Goal: Navigation & Orientation: Find specific page/section

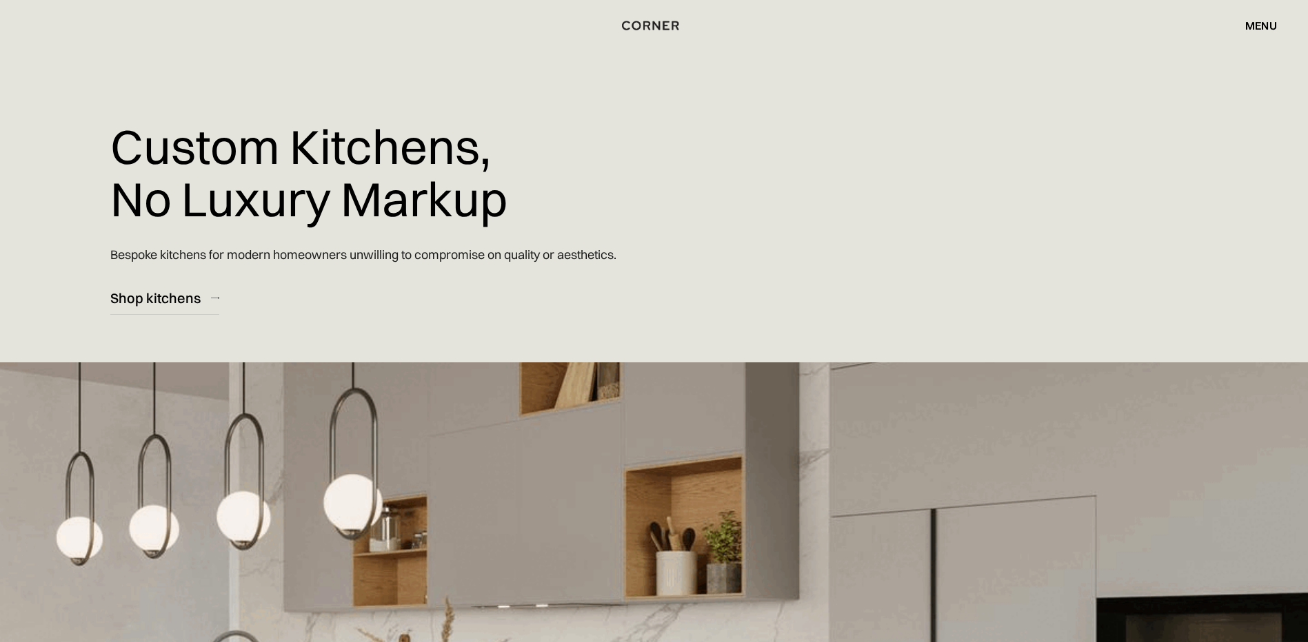
click at [1255, 26] on div "menu" at bounding box center [1261, 25] width 32 height 11
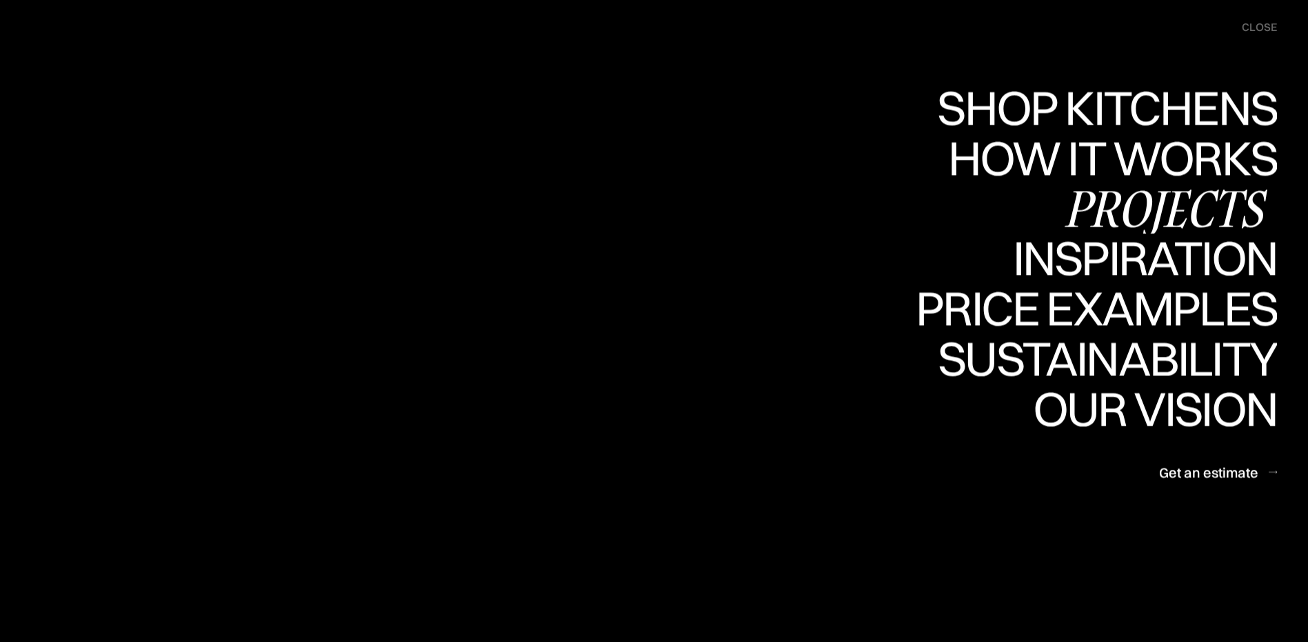
click at [1179, 213] on div "Projects" at bounding box center [1164, 208] width 223 height 48
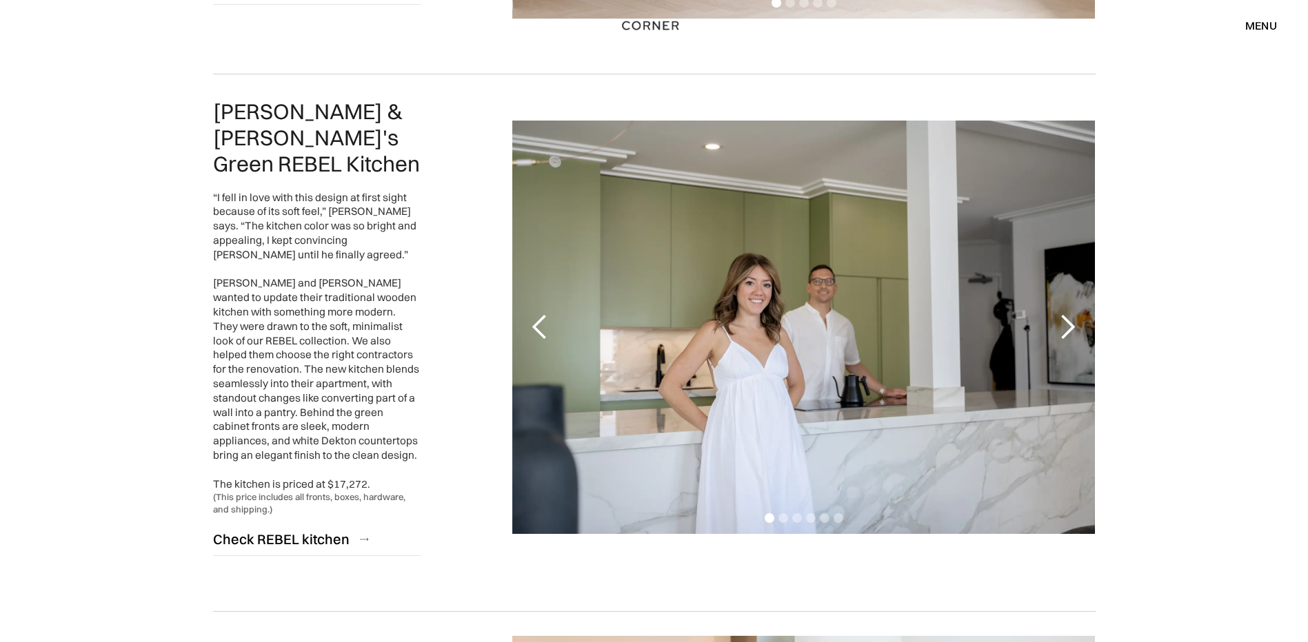
scroll to position [2551, 0]
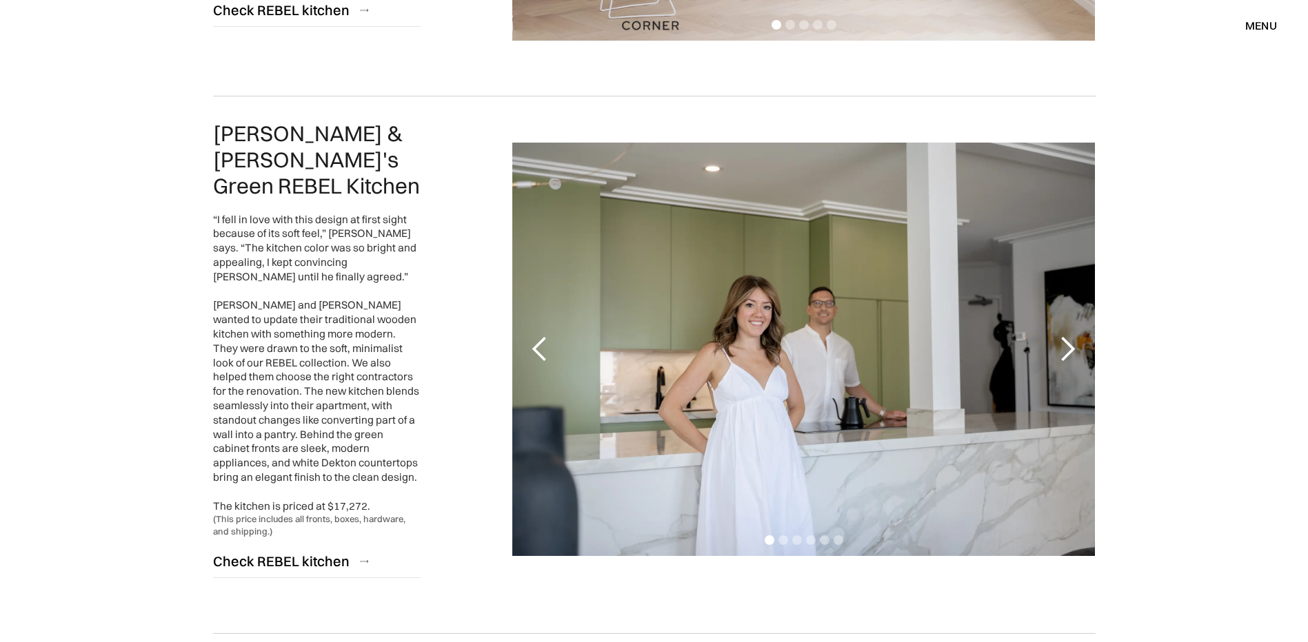
click at [1061, 336] on div "next slide" at bounding box center [1067, 350] width 28 height 28
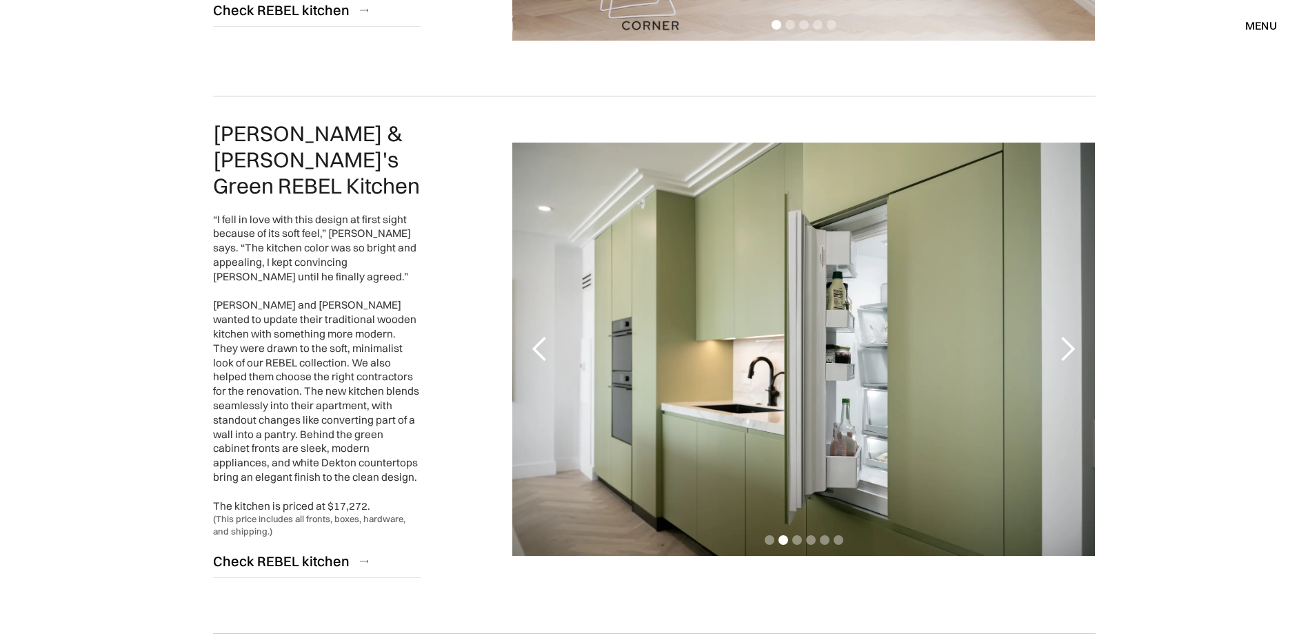
click at [1061, 336] on div "next slide" at bounding box center [1067, 350] width 28 height 28
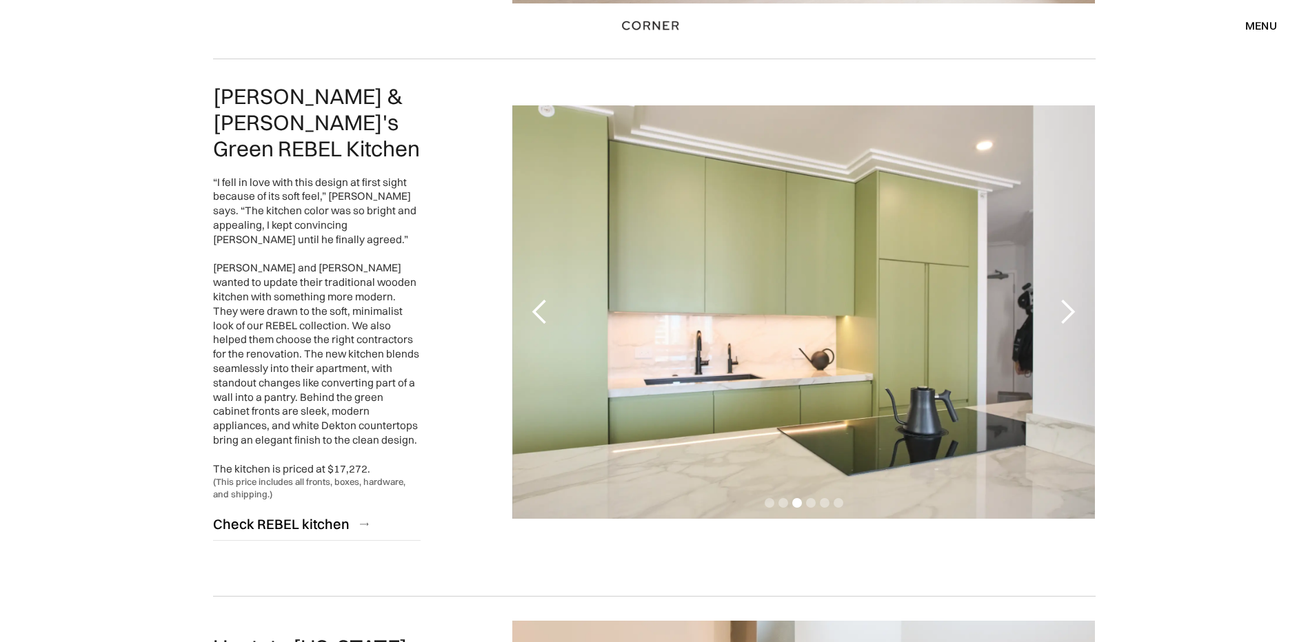
scroll to position [2619, 0]
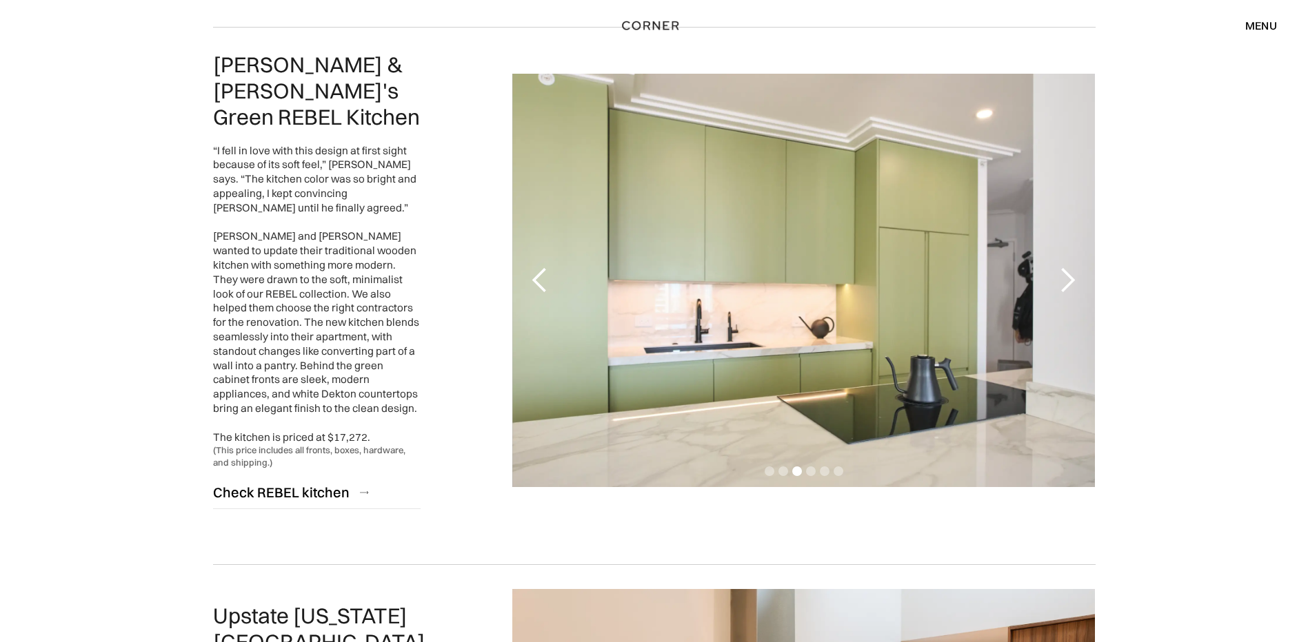
click at [1075, 267] on div "next slide" at bounding box center [1067, 281] width 28 height 28
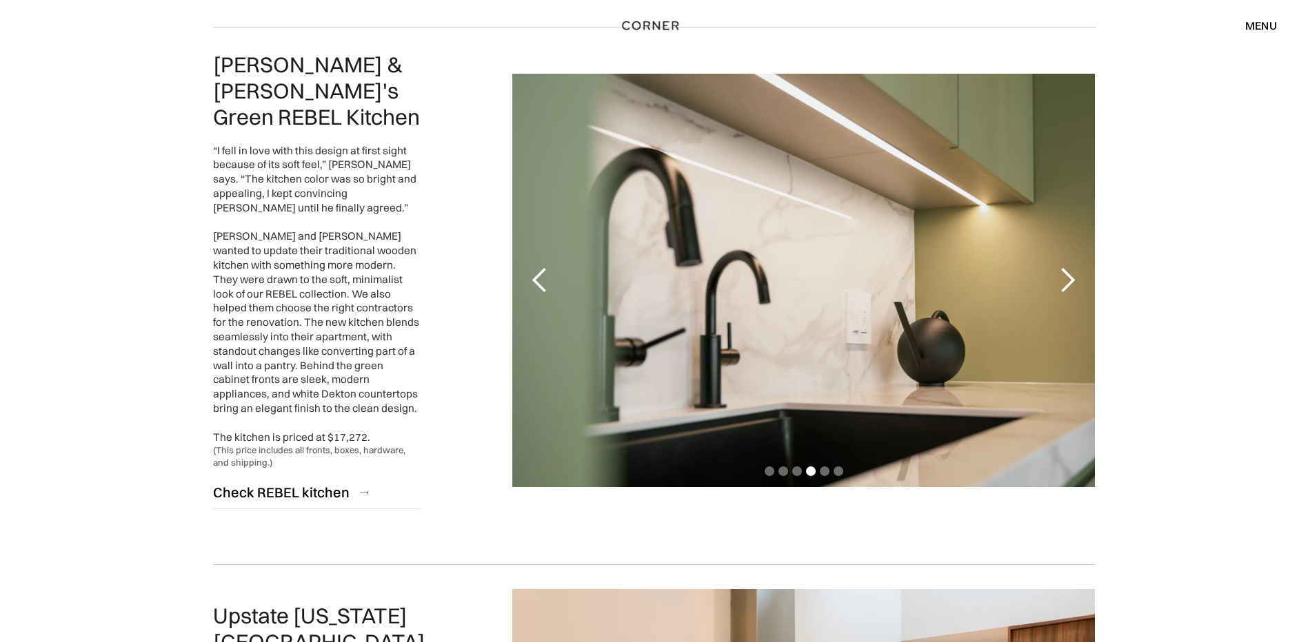
click at [1059, 267] on div "next slide" at bounding box center [1067, 281] width 28 height 28
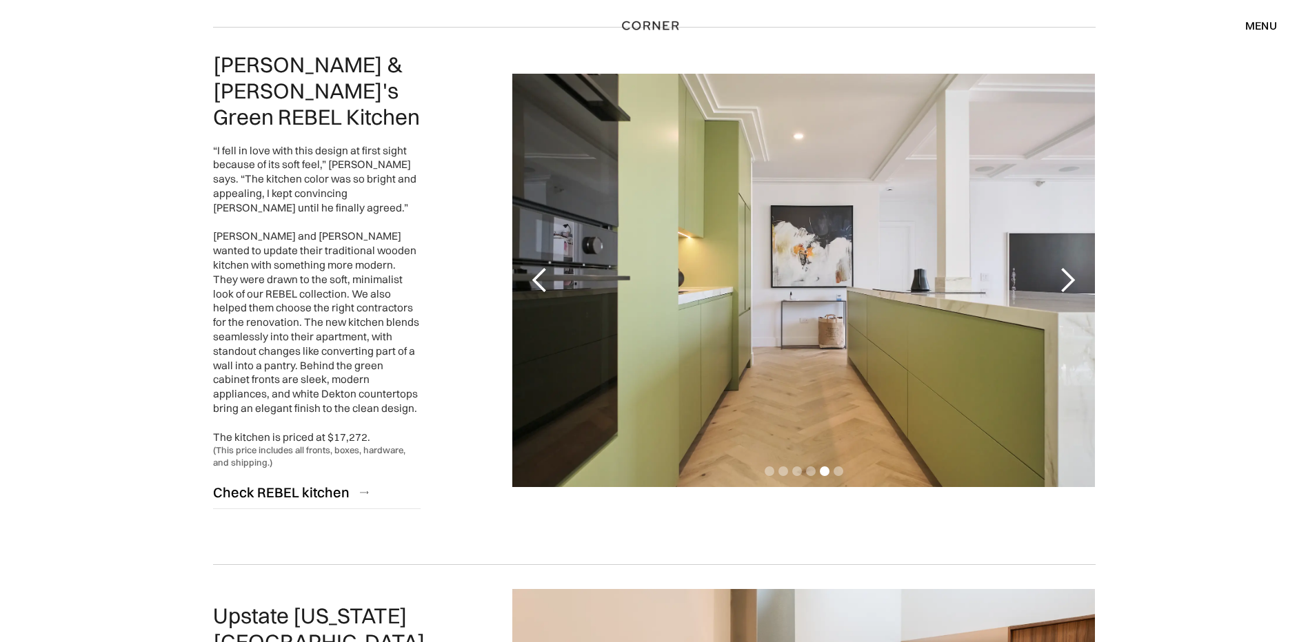
click at [1060, 267] on div "next slide" at bounding box center [1067, 281] width 28 height 28
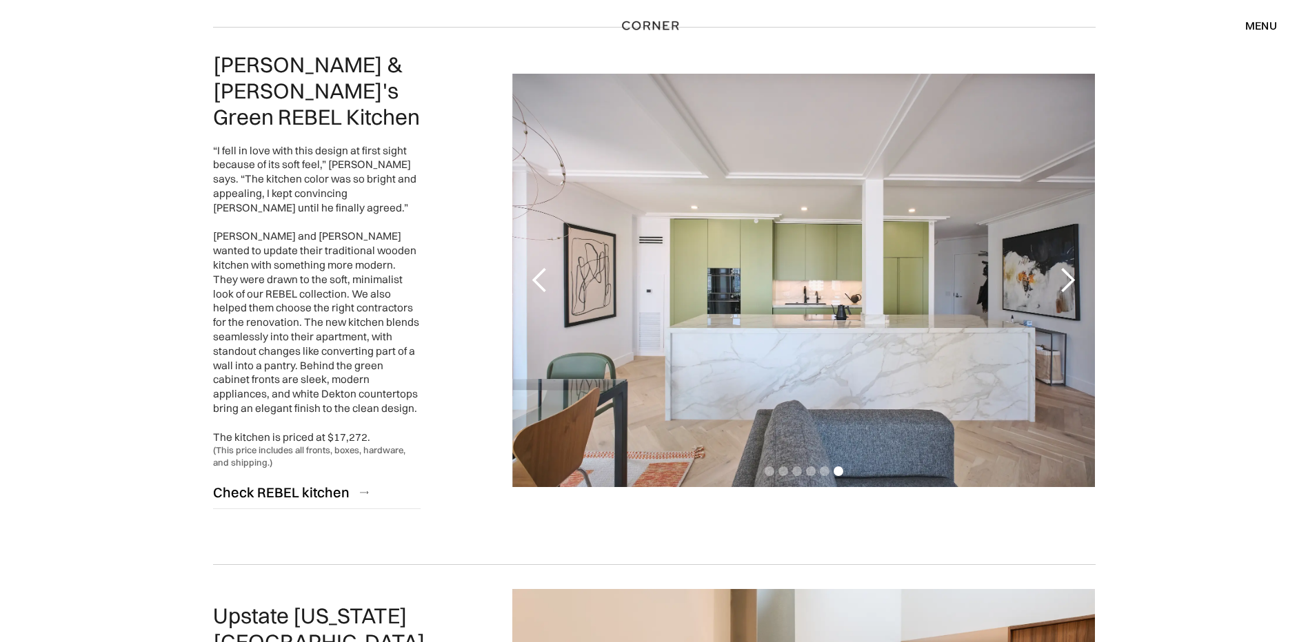
click at [1060, 267] on div "next slide" at bounding box center [1067, 281] width 28 height 28
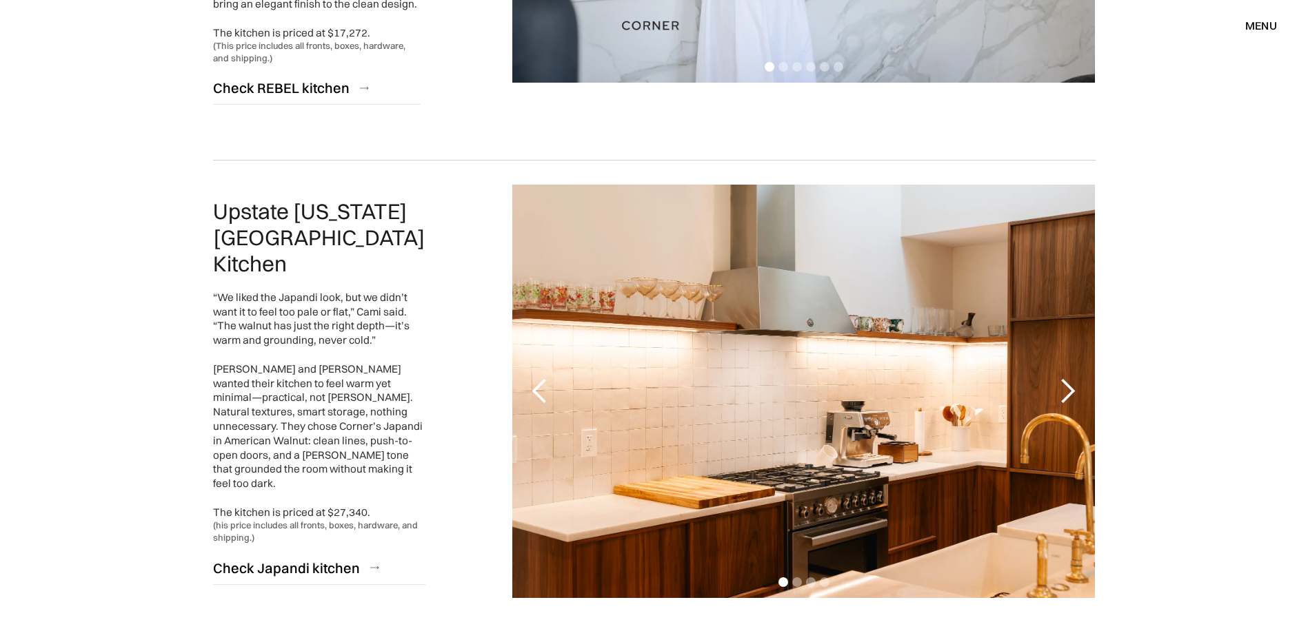
scroll to position [3033, 0]
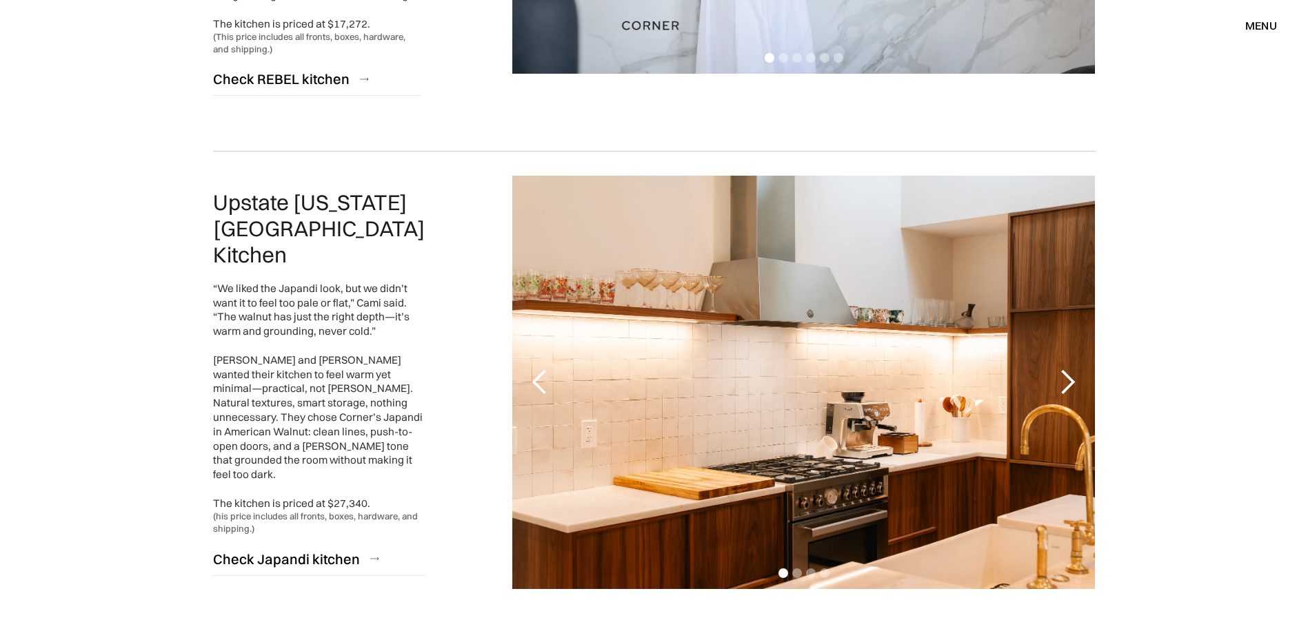
click at [1075, 369] on div "next slide" at bounding box center [1067, 383] width 28 height 28
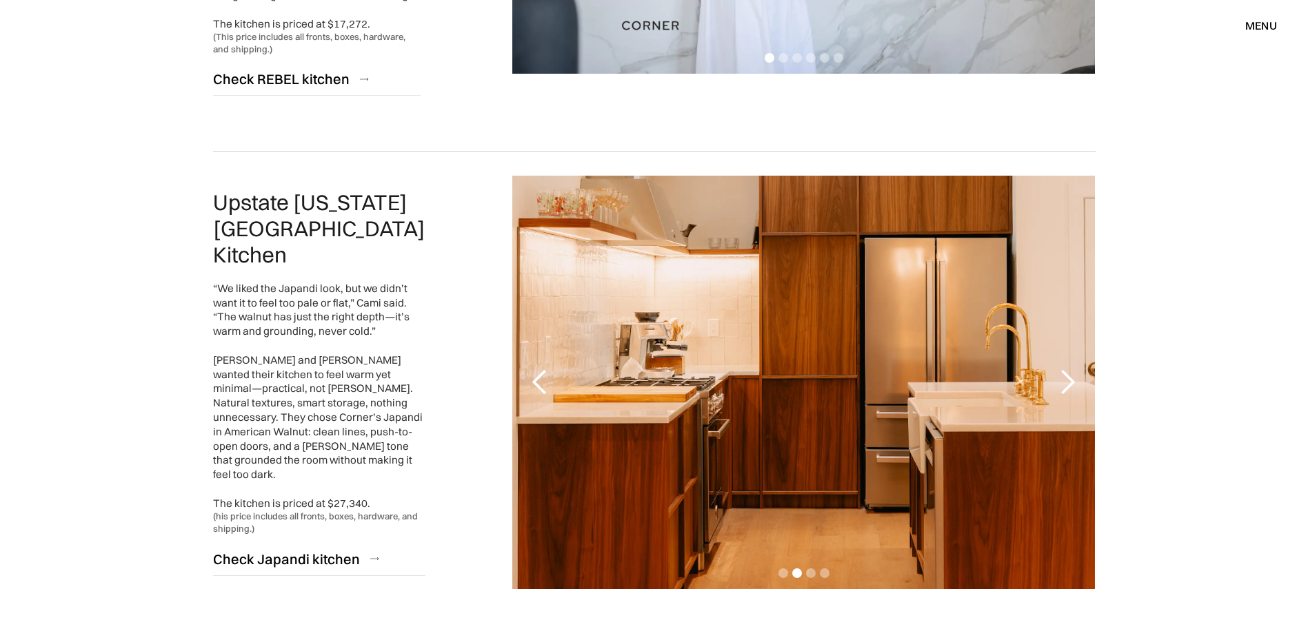
click at [1075, 369] on div "next slide" at bounding box center [1067, 383] width 28 height 28
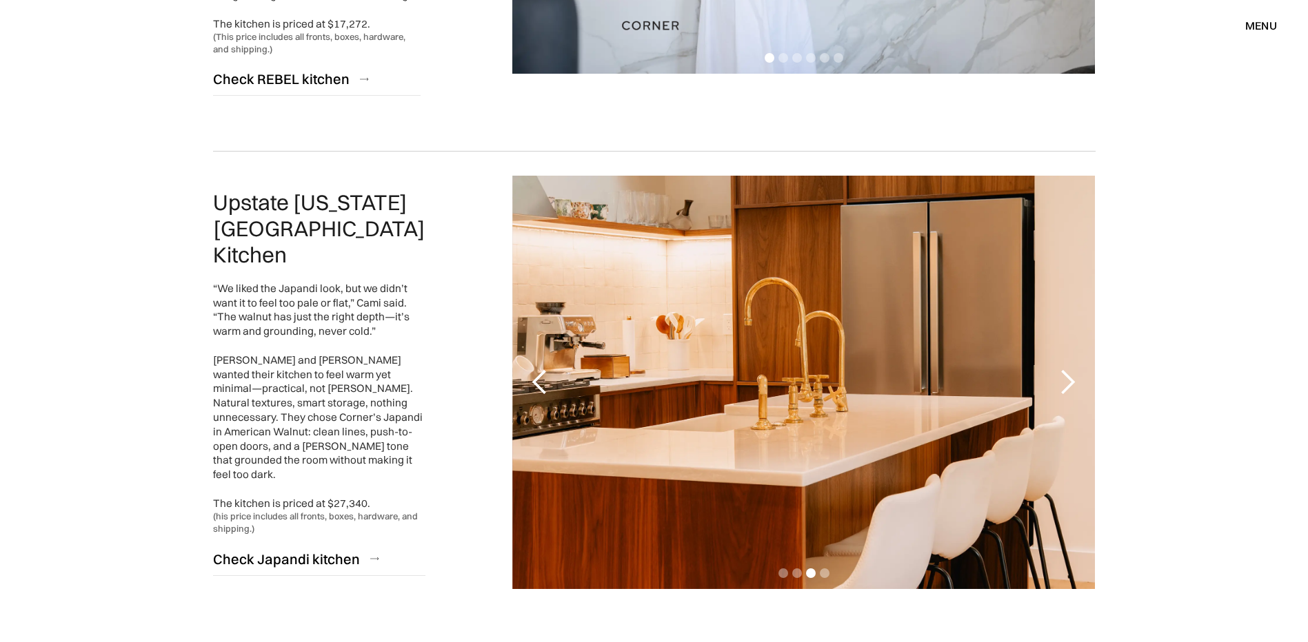
click at [1075, 369] on div "next slide" at bounding box center [1067, 383] width 28 height 28
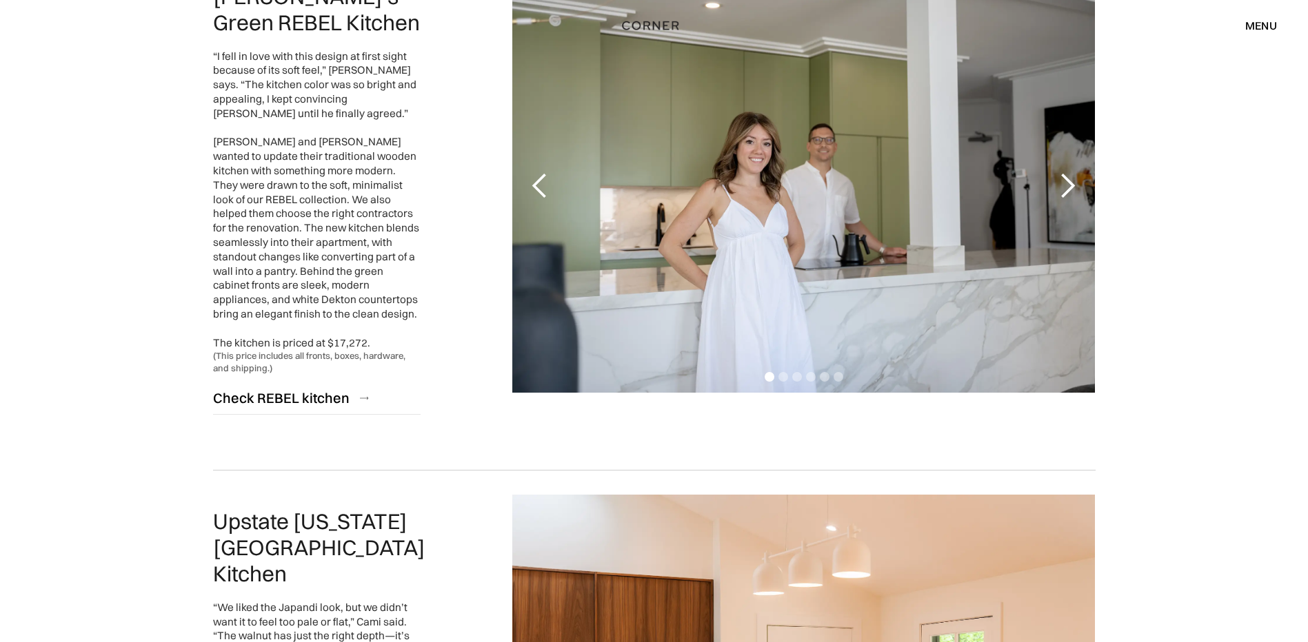
scroll to position [2472, 0]
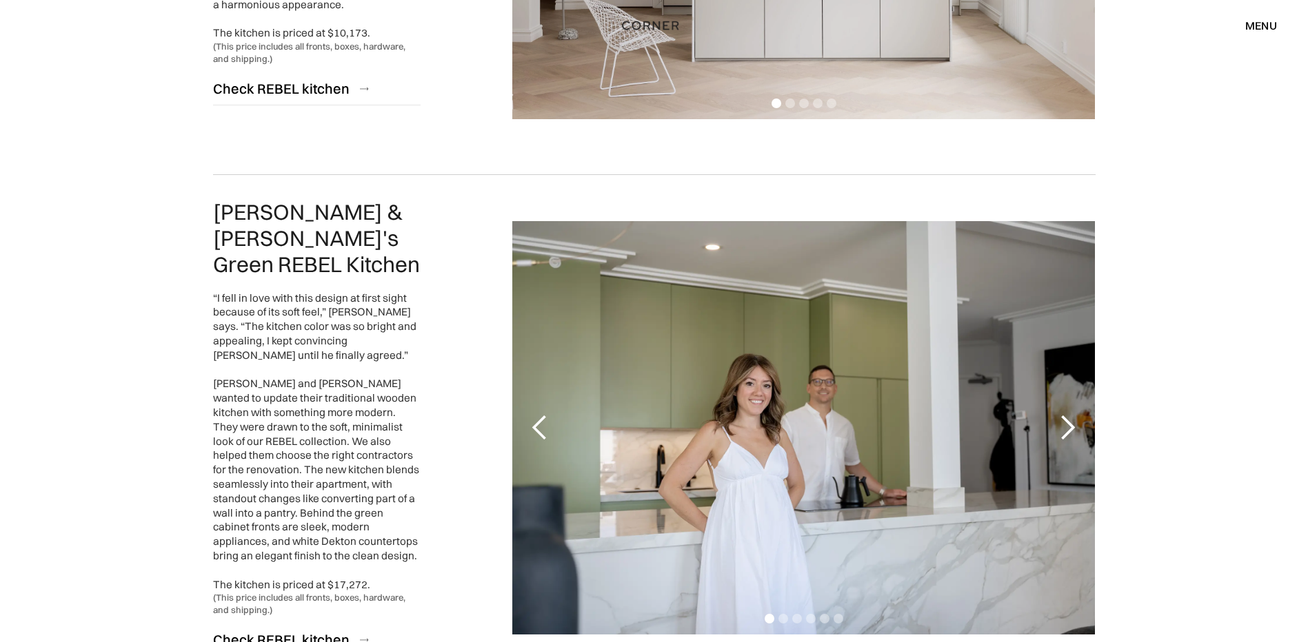
click at [1073, 400] on div "next slide" at bounding box center [1067, 428] width 55 height 414
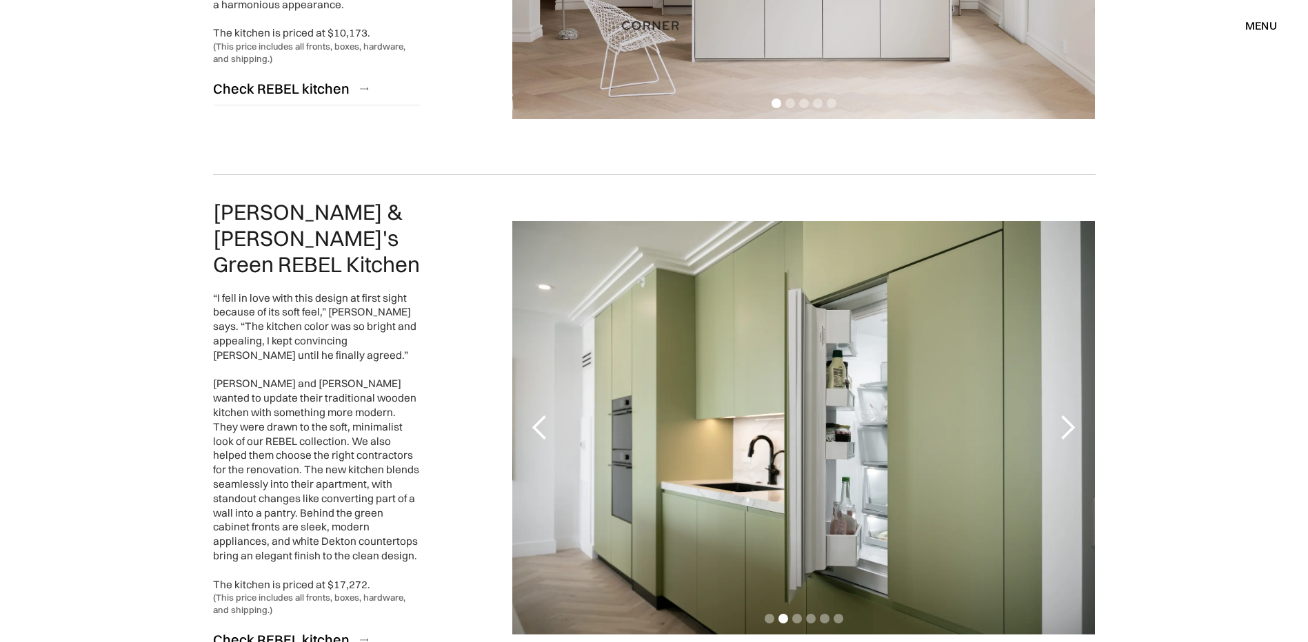
click at [1073, 400] on div "next slide" at bounding box center [1067, 428] width 55 height 414
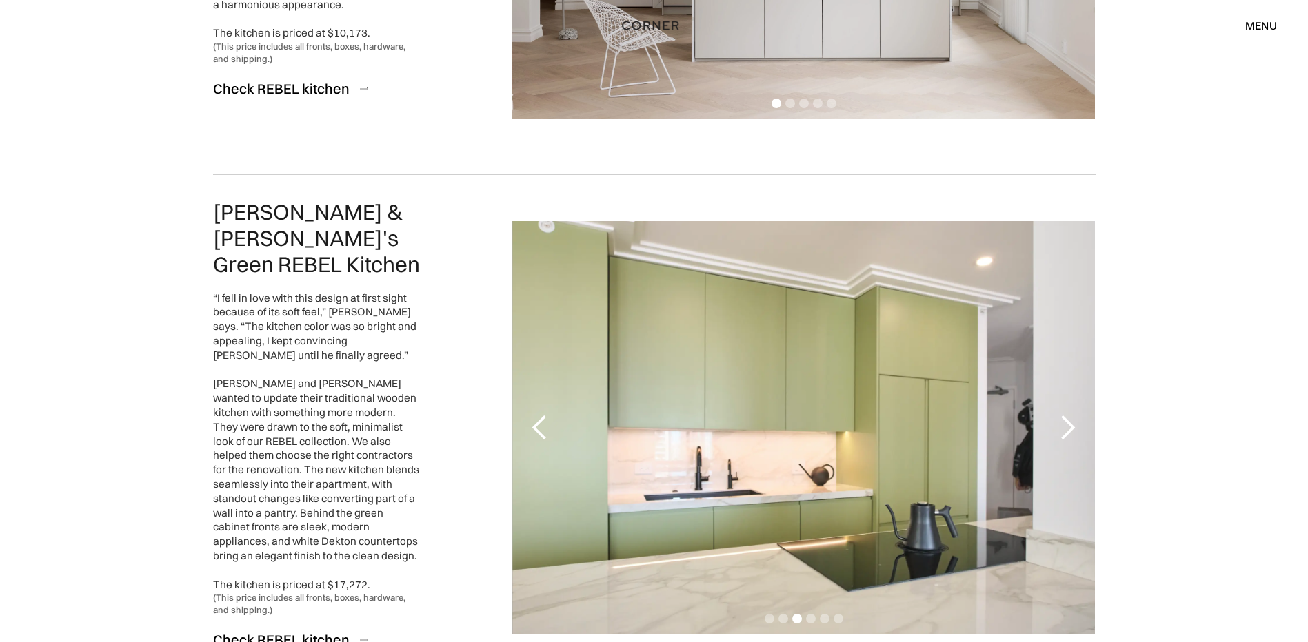
click at [1073, 400] on div "next slide" at bounding box center [1067, 428] width 55 height 414
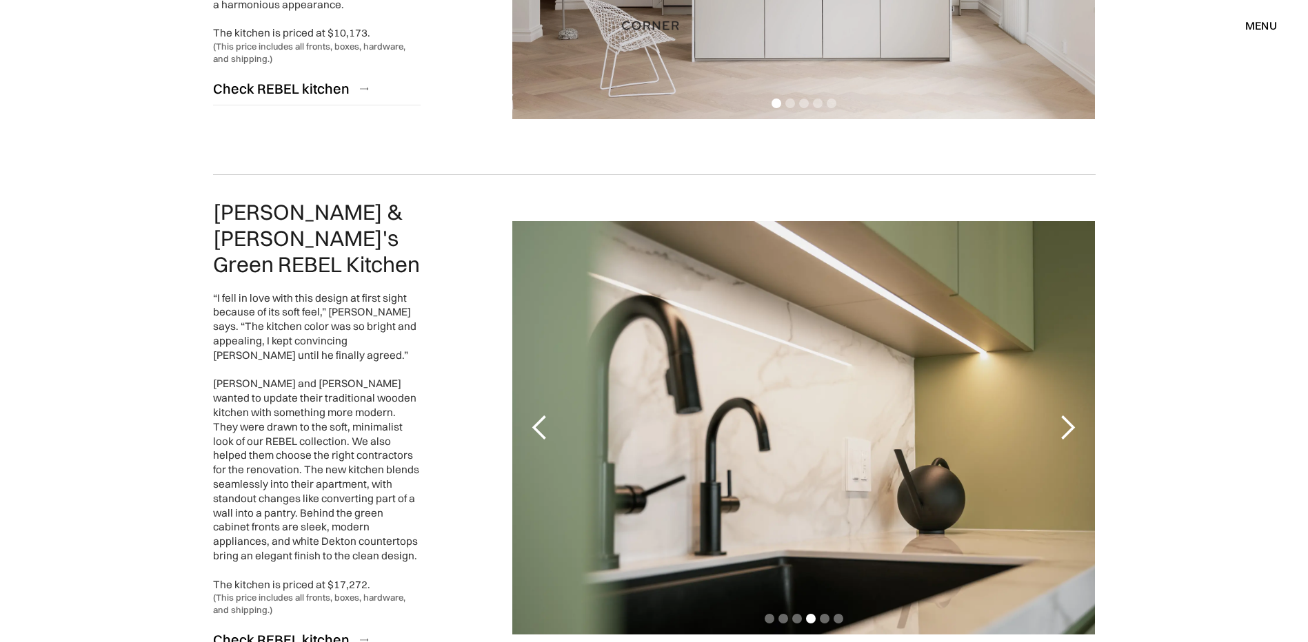
click at [1057, 415] on div "next slide" at bounding box center [1067, 428] width 28 height 28
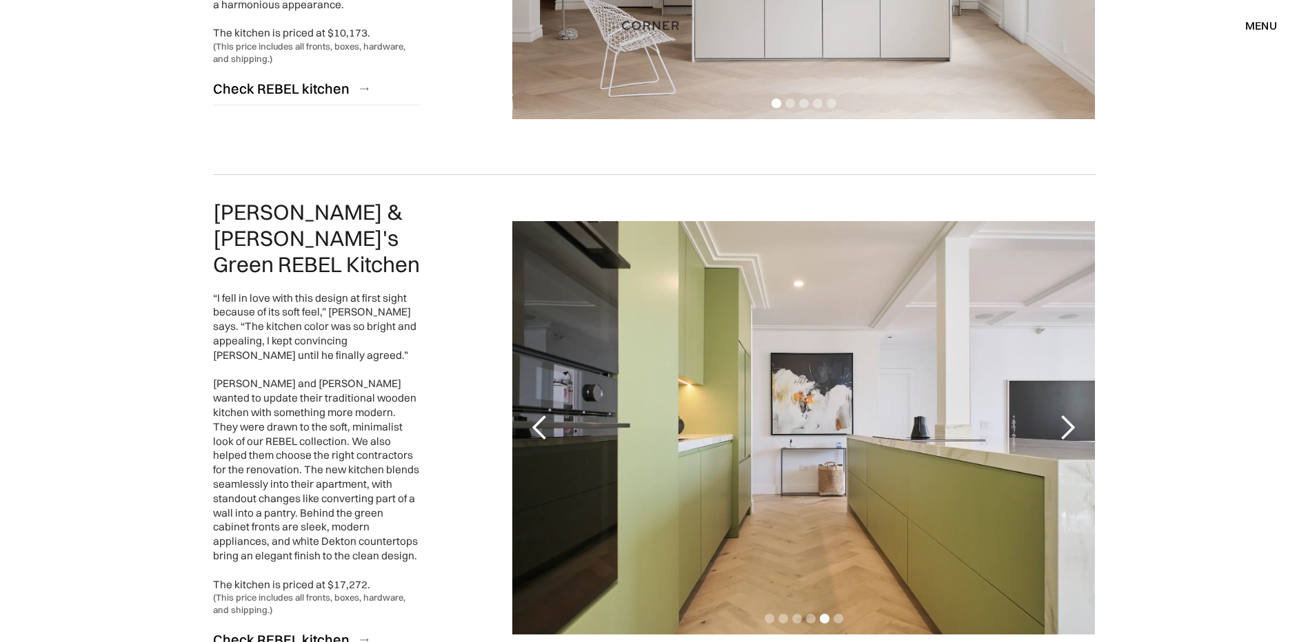
click at [713, 245] on div "5 of 6" at bounding box center [803, 428] width 582 height 414
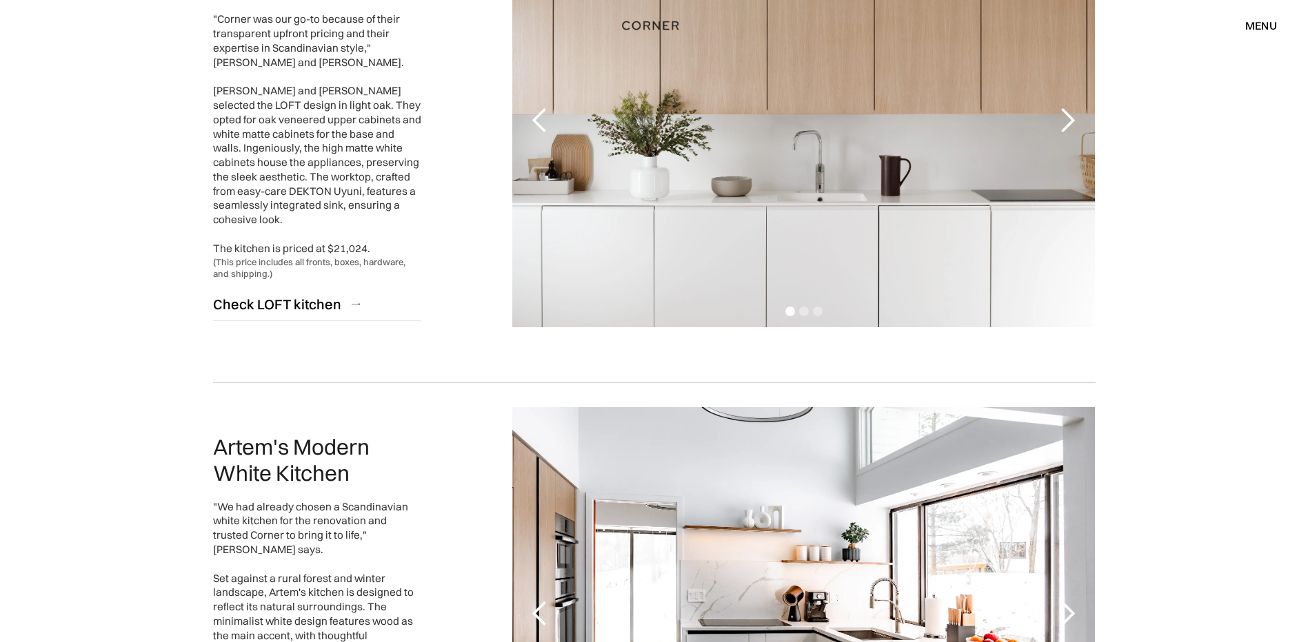
scroll to position [1121, 0]
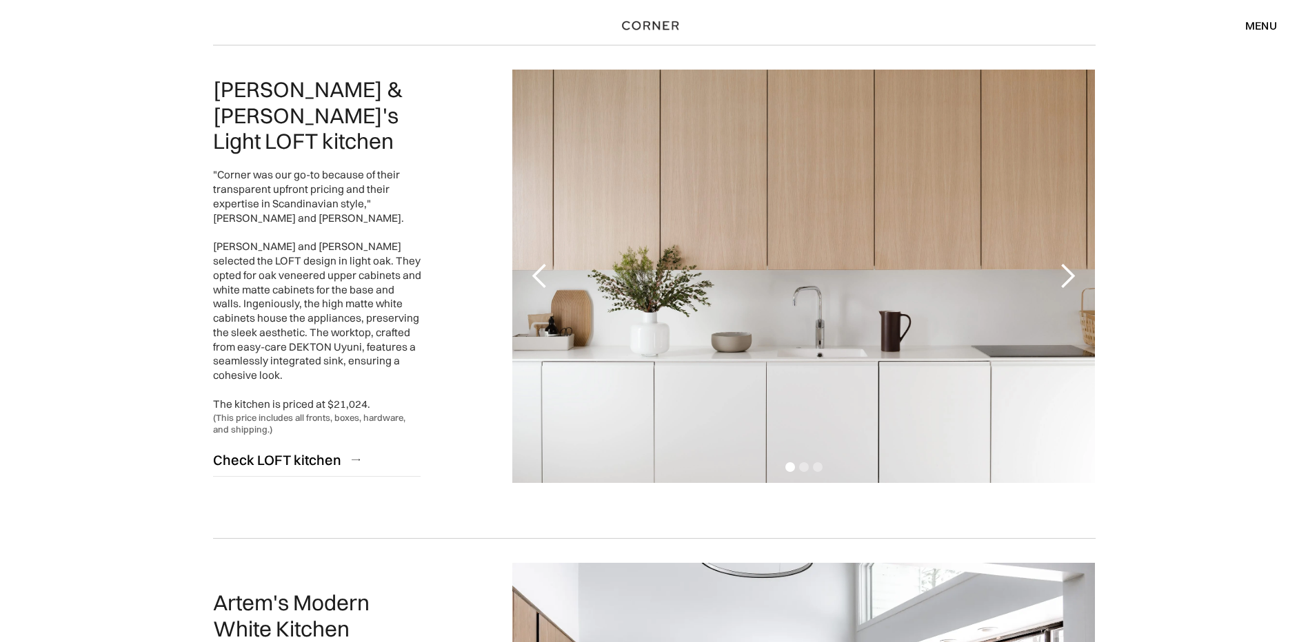
click at [1062, 272] on div "next slide" at bounding box center [1067, 277] width 28 height 28
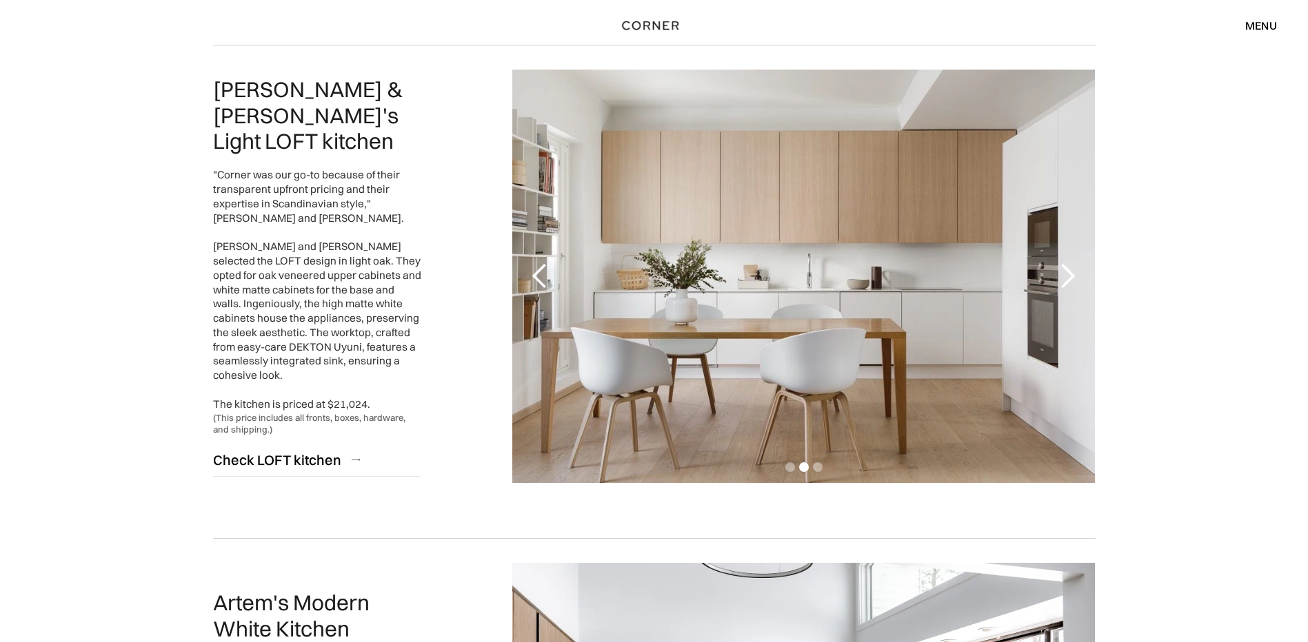
click at [1062, 272] on div "next slide" at bounding box center [1067, 277] width 28 height 28
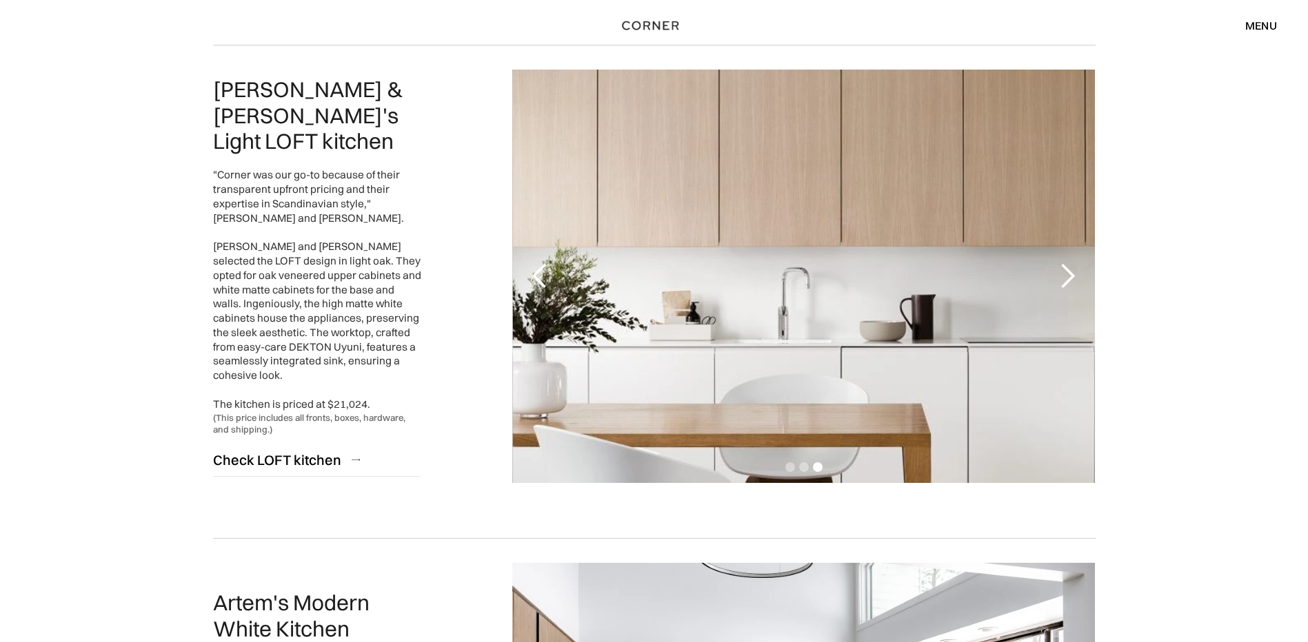
click at [1062, 272] on div "next slide" at bounding box center [1067, 277] width 28 height 28
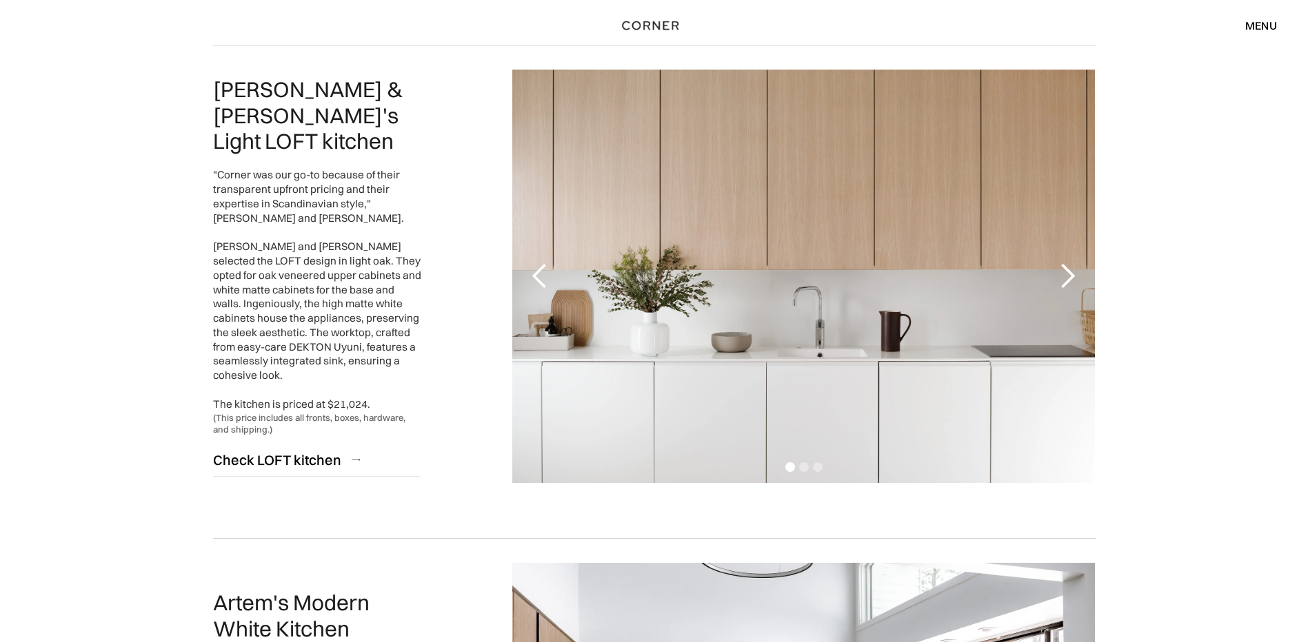
click at [1062, 272] on div "next slide" at bounding box center [1067, 277] width 28 height 28
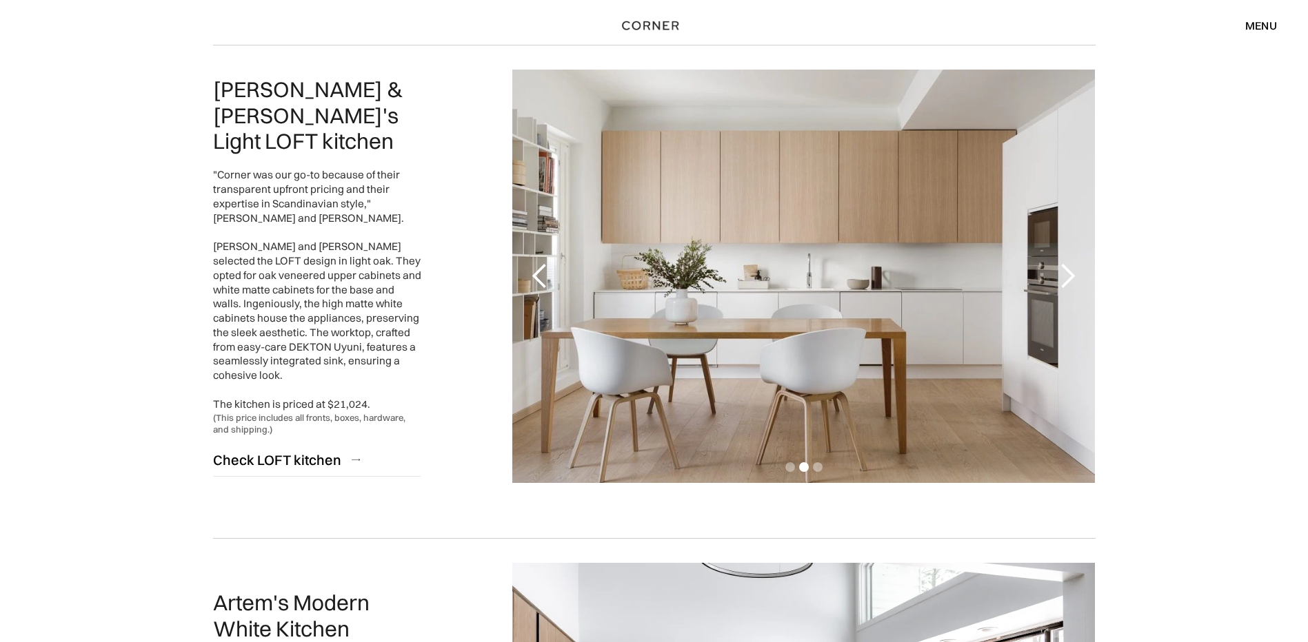
click at [1062, 272] on div "next slide" at bounding box center [1067, 277] width 28 height 28
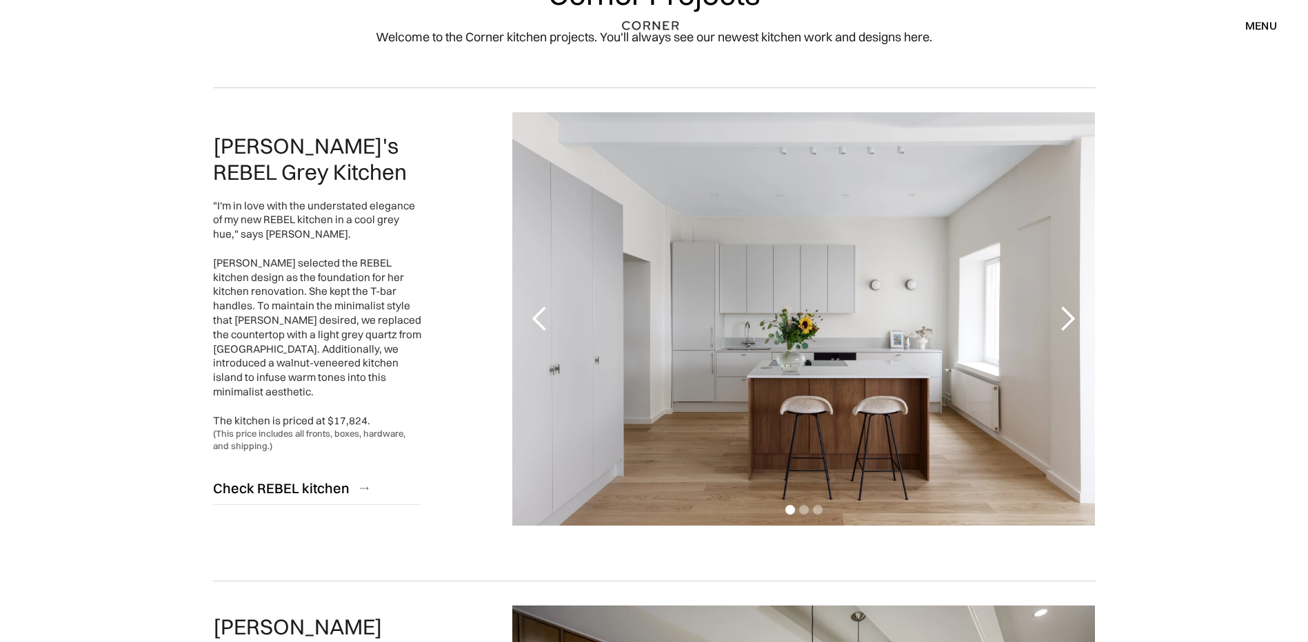
scroll to position [207, 0]
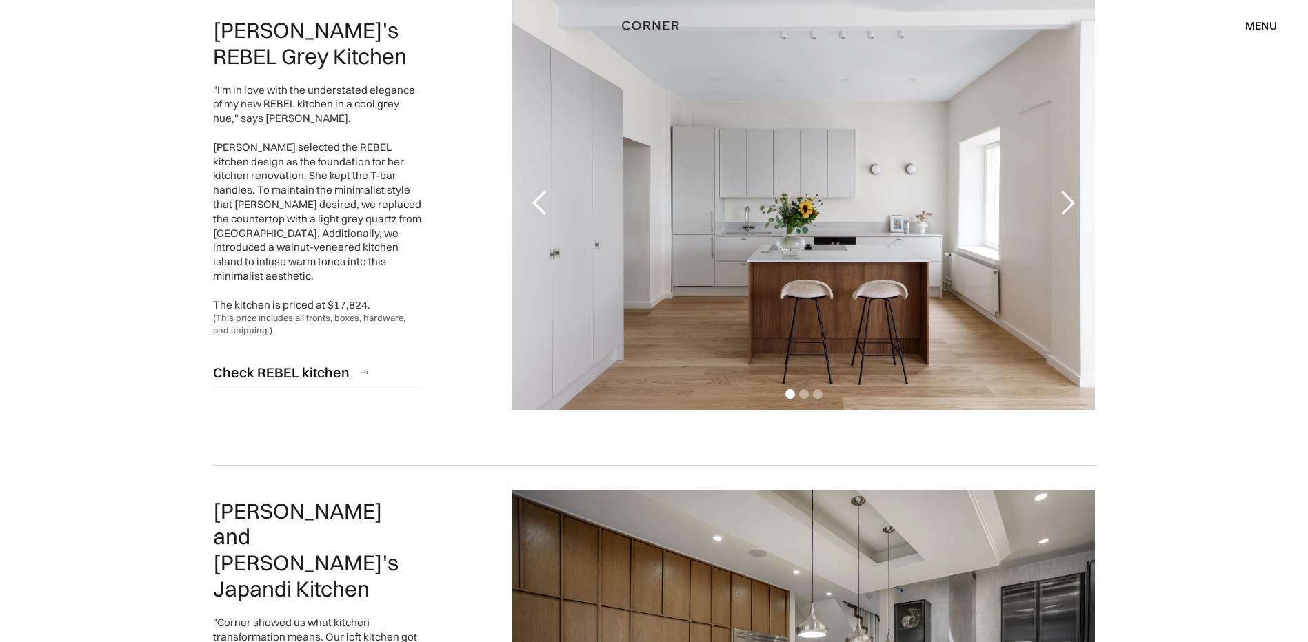
click at [1063, 205] on div "next slide" at bounding box center [1067, 204] width 28 height 28
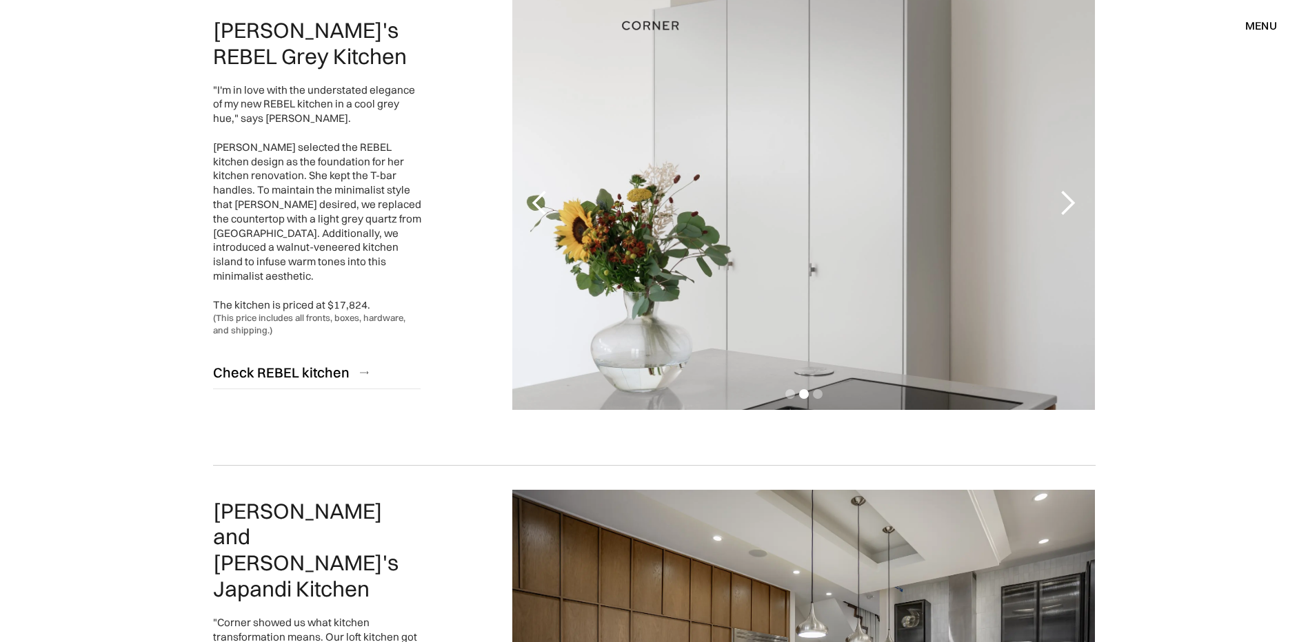
click at [1063, 205] on div "next slide" at bounding box center [1067, 204] width 28 height 28
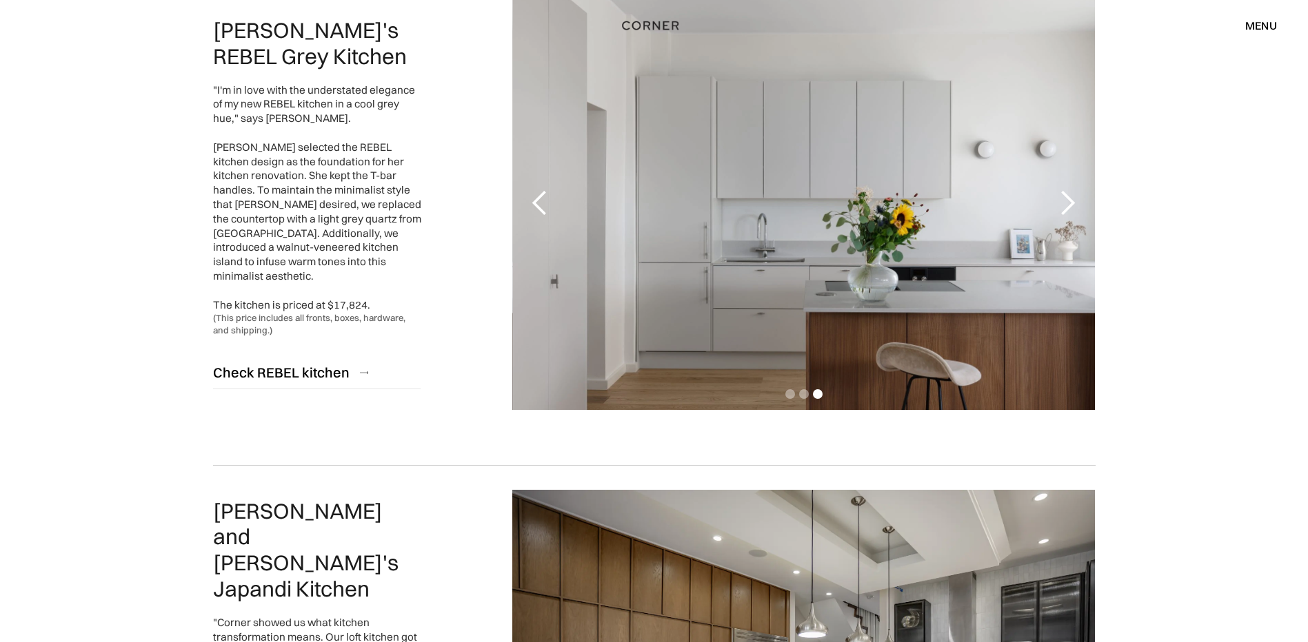
click at [1063, 205] on div "next slide" at bounding box center [1067, 204] width 28 height 28
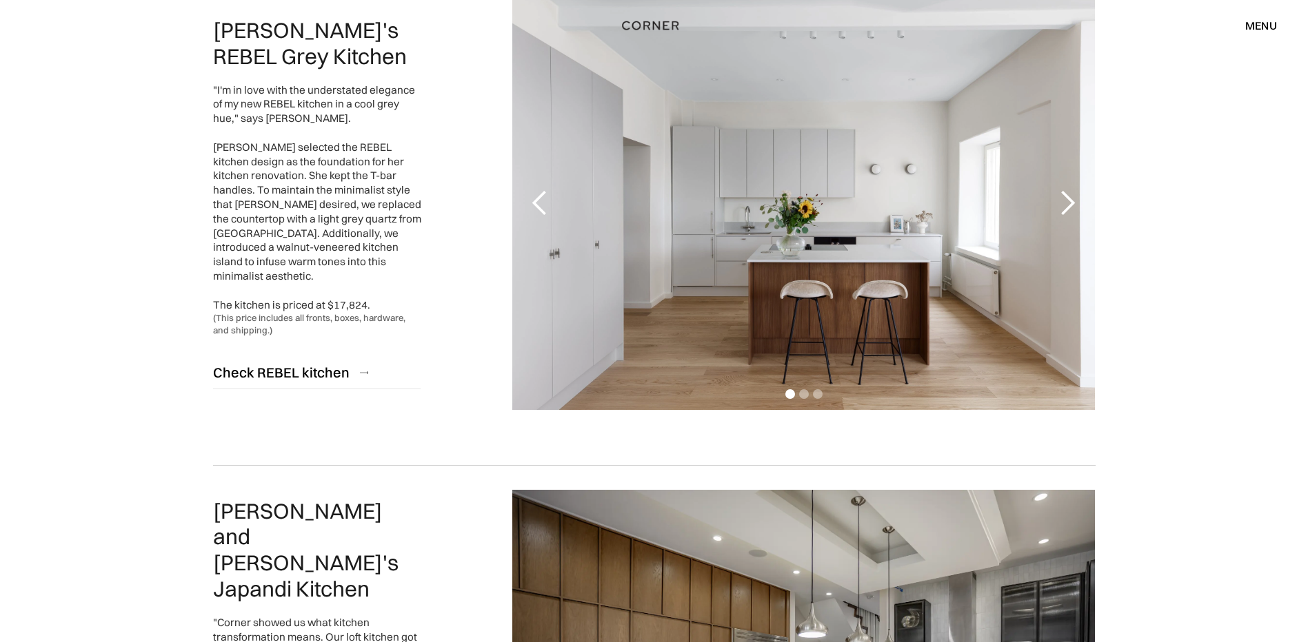
click at [1063, 205] on div "next slide" at bounding box center [1067, 204] width 28 height 28
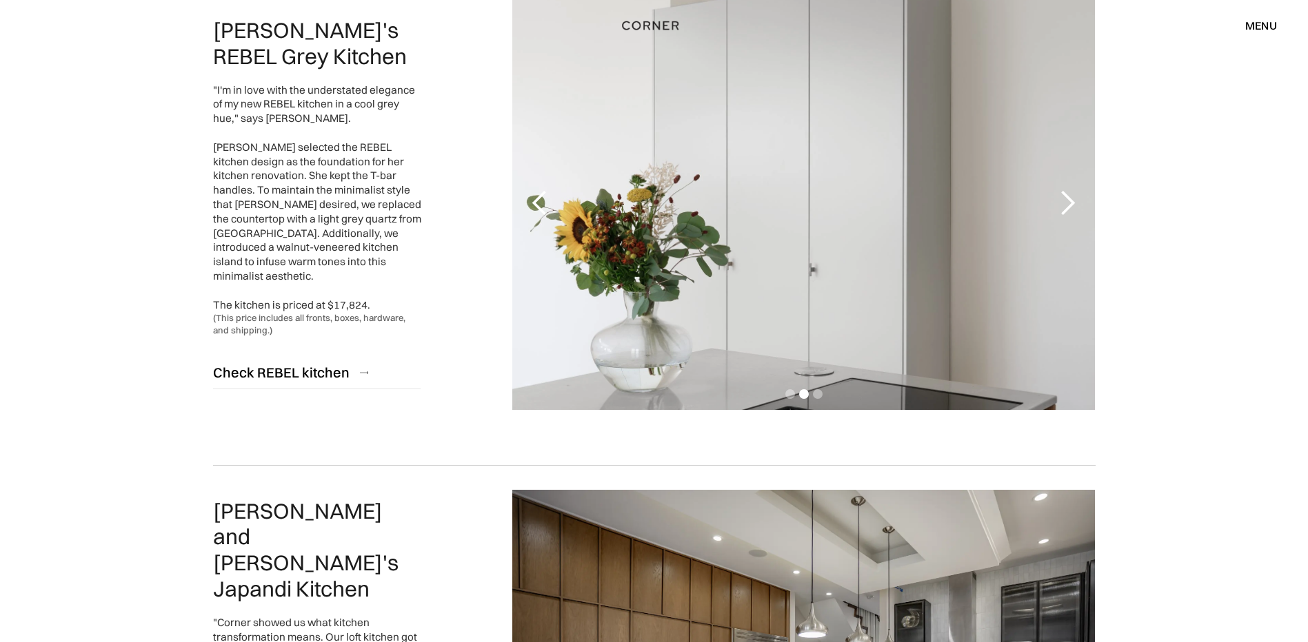
click at [1063, 205] on div "next slide" at bounding box center [1067, 204] width 28 height 28
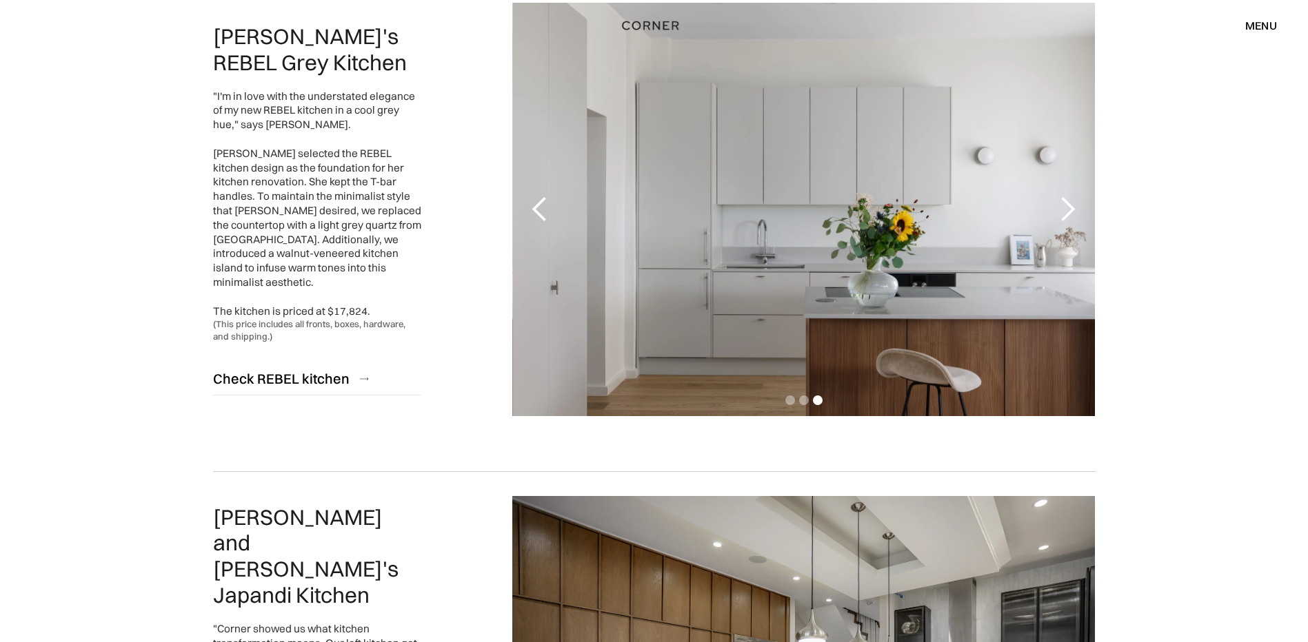
scroll to position [138, 0]
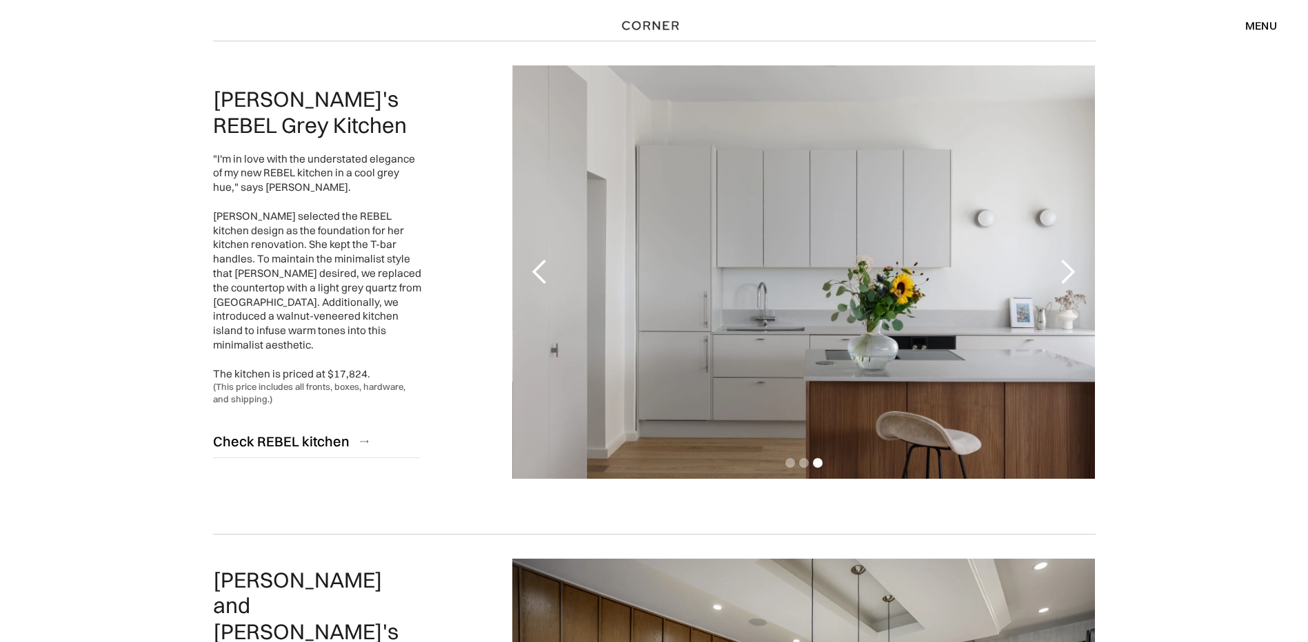
click at [1063, 278] on div "next slide" at bounding box center [1067, 273] width 28 height 28
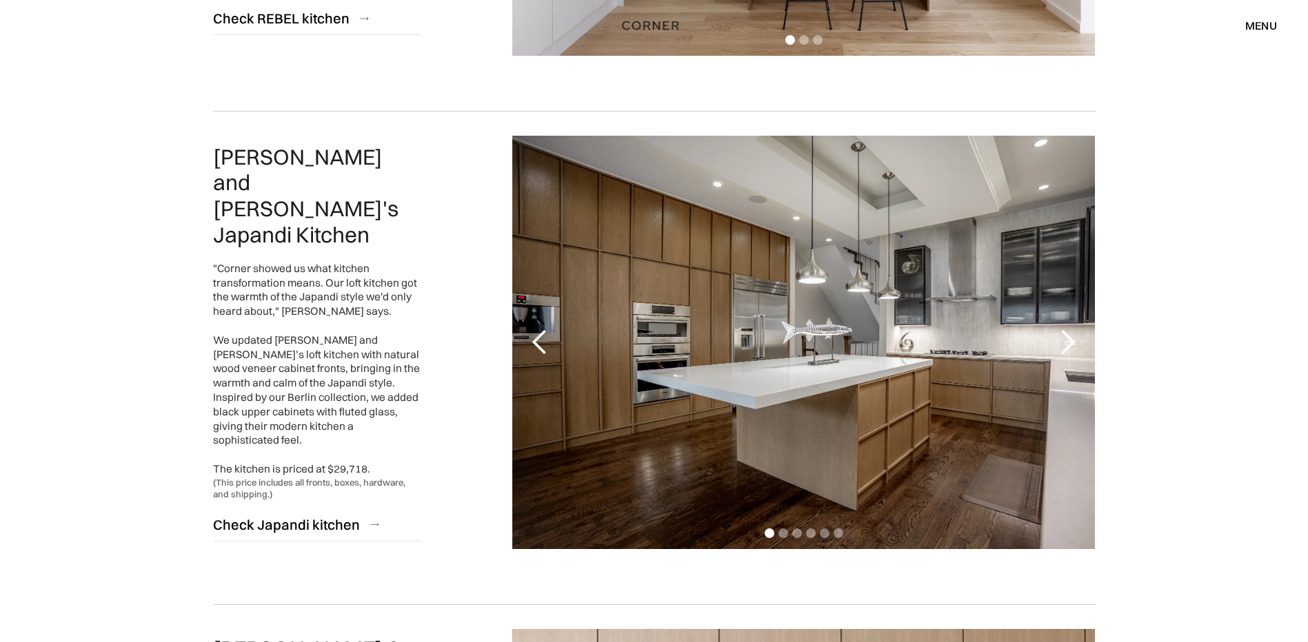
scroll to position [551, 0]
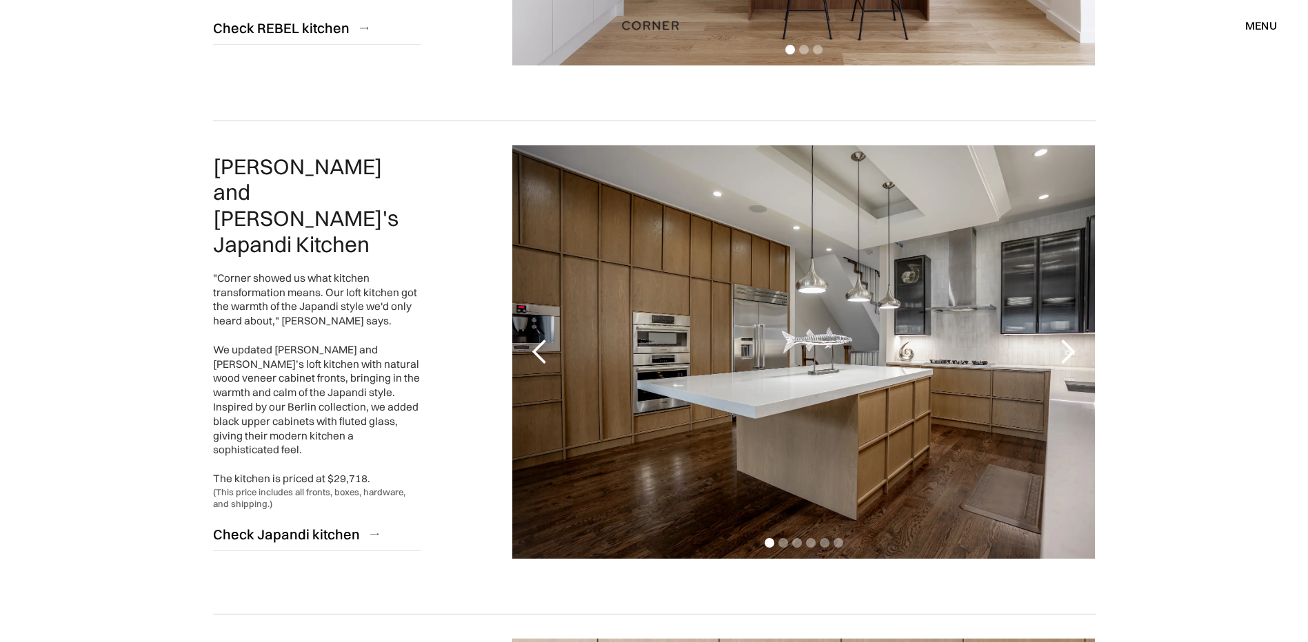
click at [1066, 345] on div "next slide" at bounding box center [1067, 352] width 28 height 28
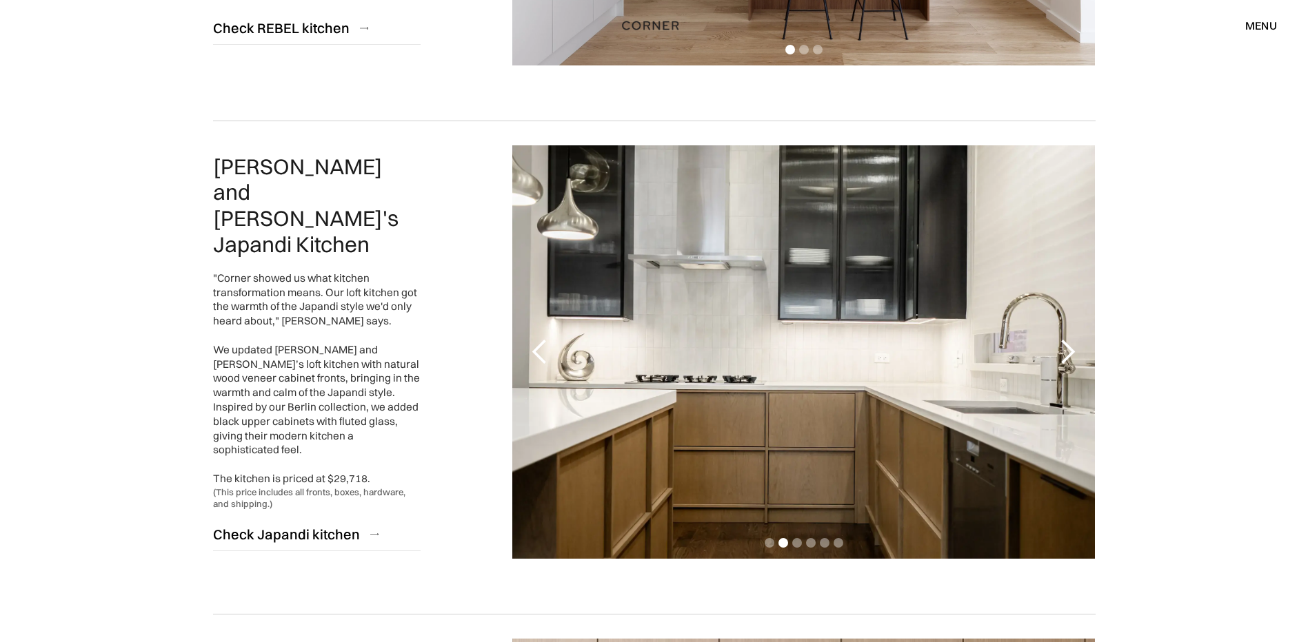
click at [1066, 345] on div "next slide" at bounding box center [1067, 352] width 28 height 28
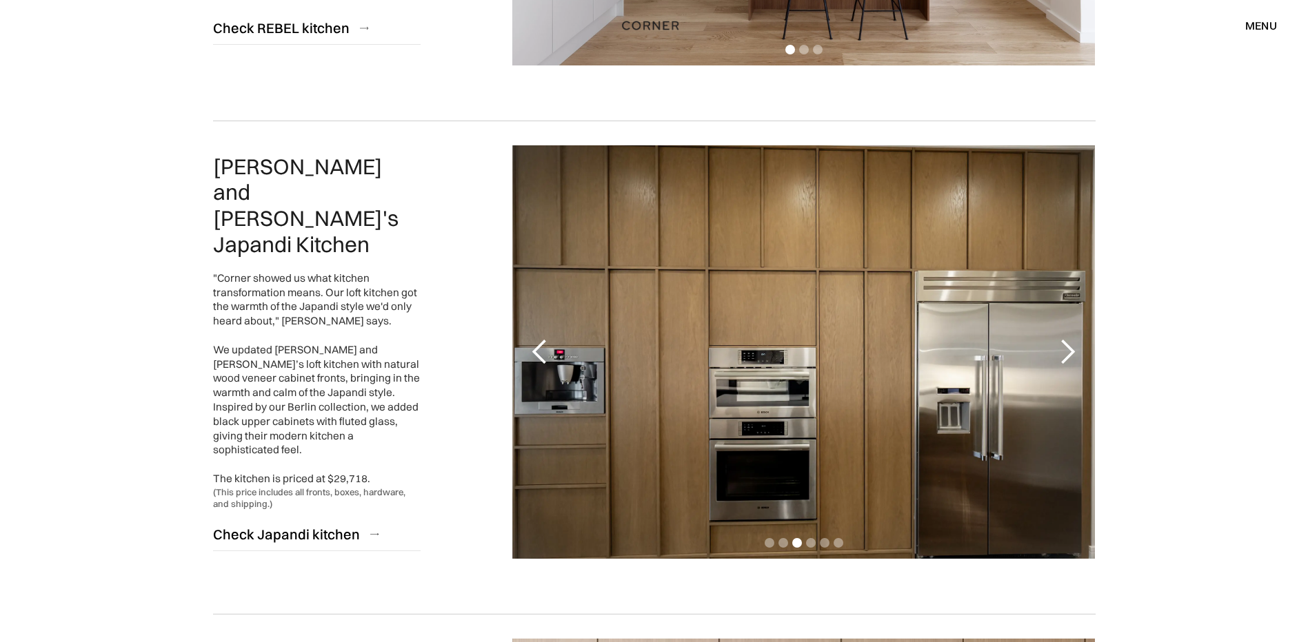
click at [1066, 345] on div "next slide" at bounding box center [1067, 352] width 28 height 28
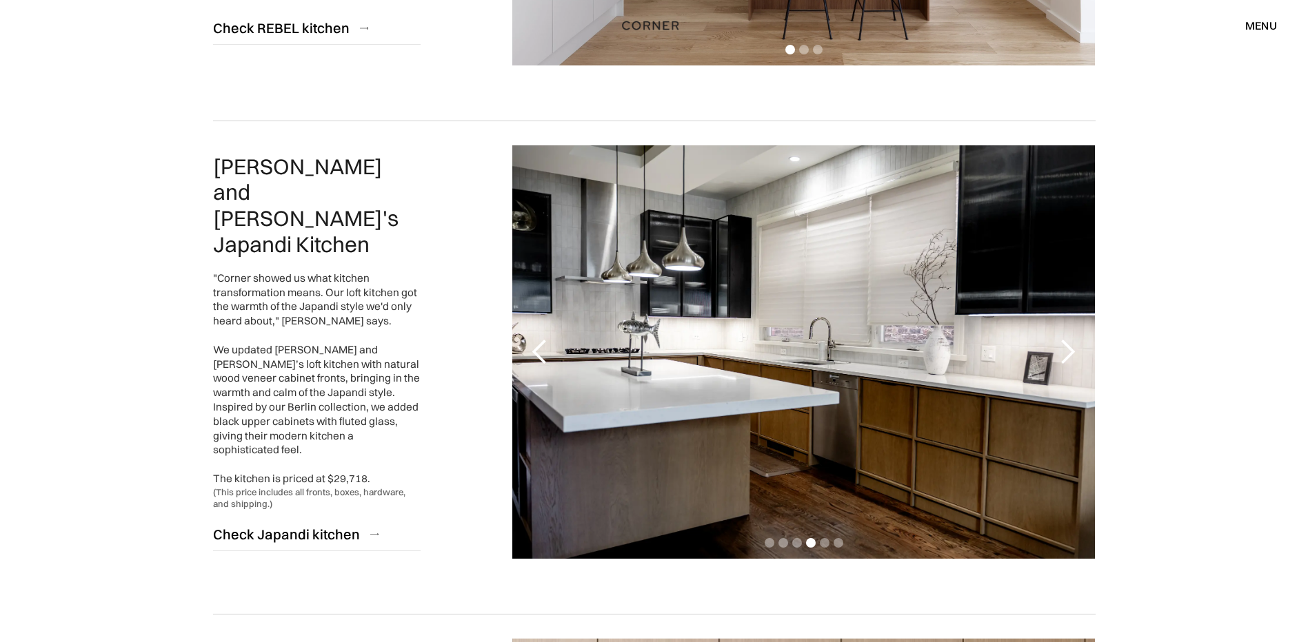
click at [1066, 345] on div "next slide" at bounding box center [1067, 352] width 28 height 28
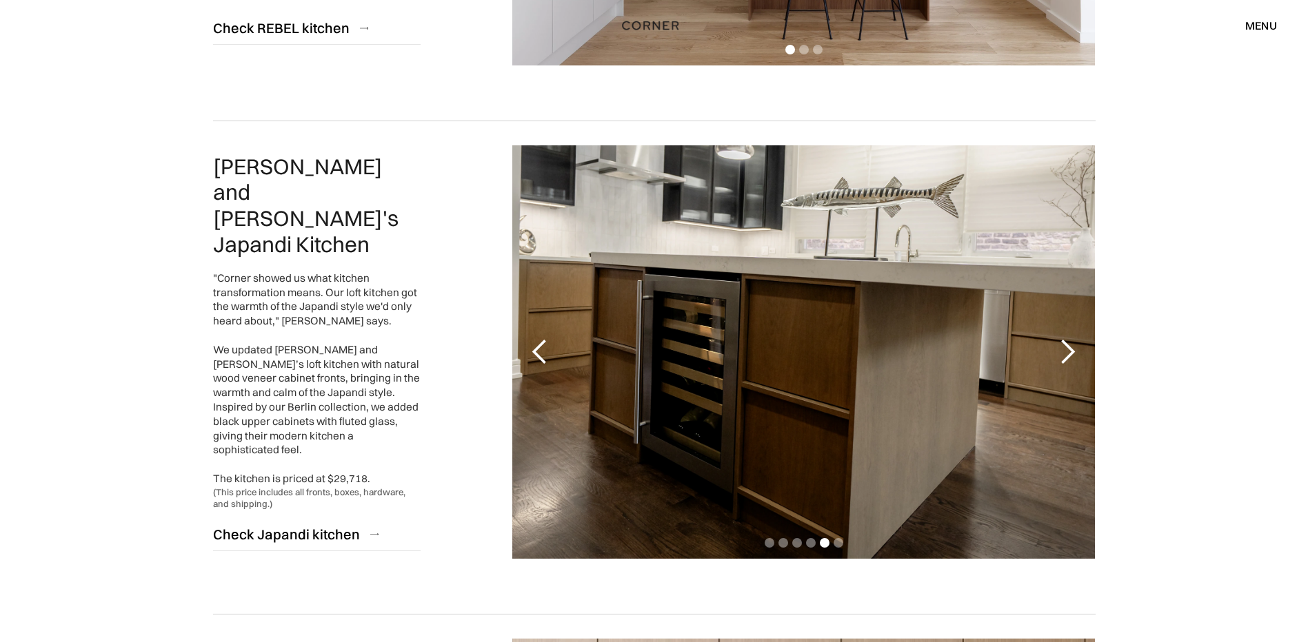
click at [1066, 345] on div "next slide" at bounding box center [1067, 352] width 28 height 28
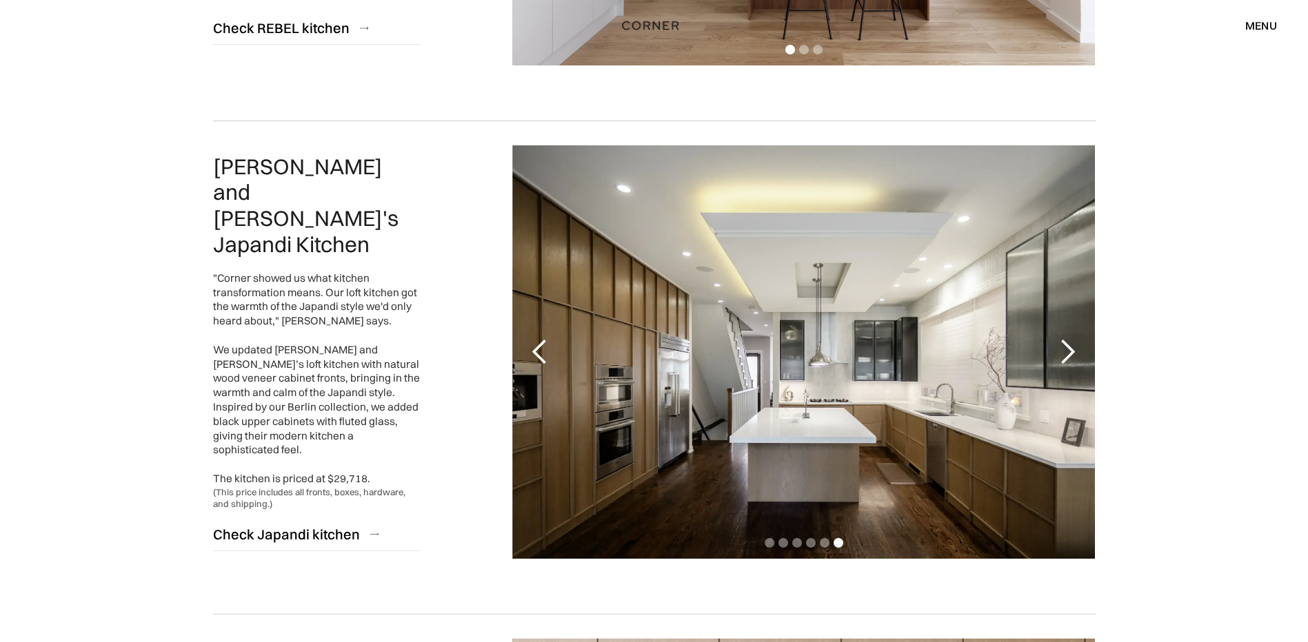
click at [1066, 345] on div "next slide" at bounding box center [1067, 352] width 28 height 28
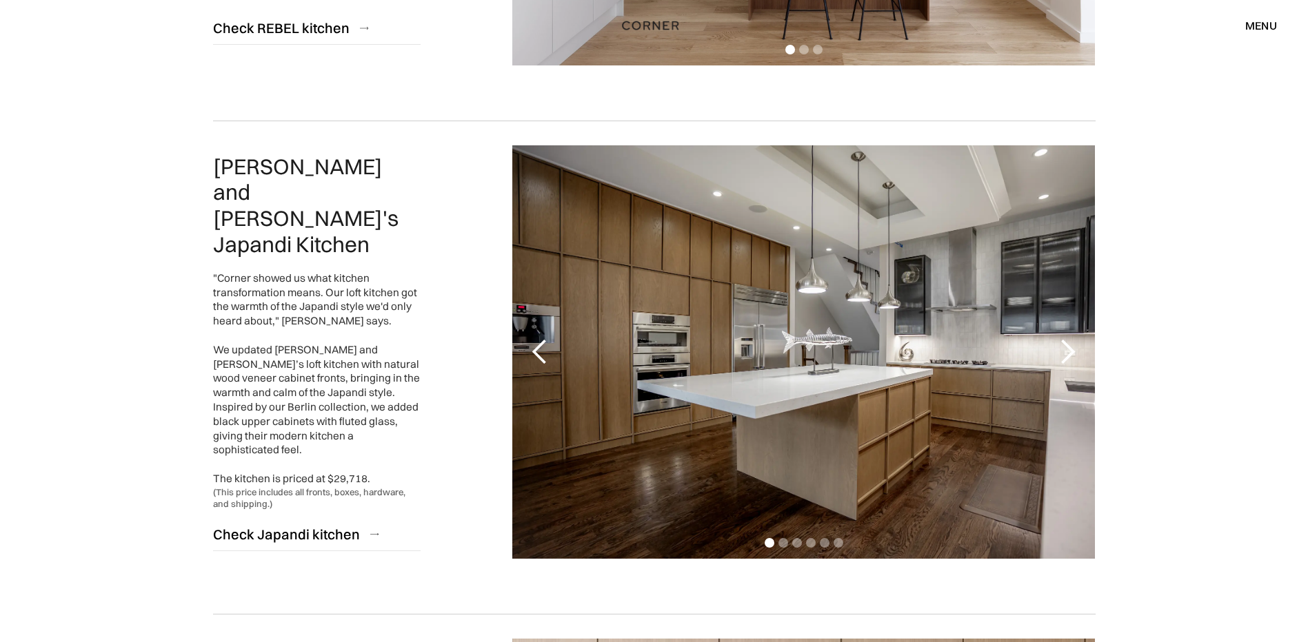
click at [1066, 345] on div "next slide" at bounding box center [1067, 352] width 28 height 28
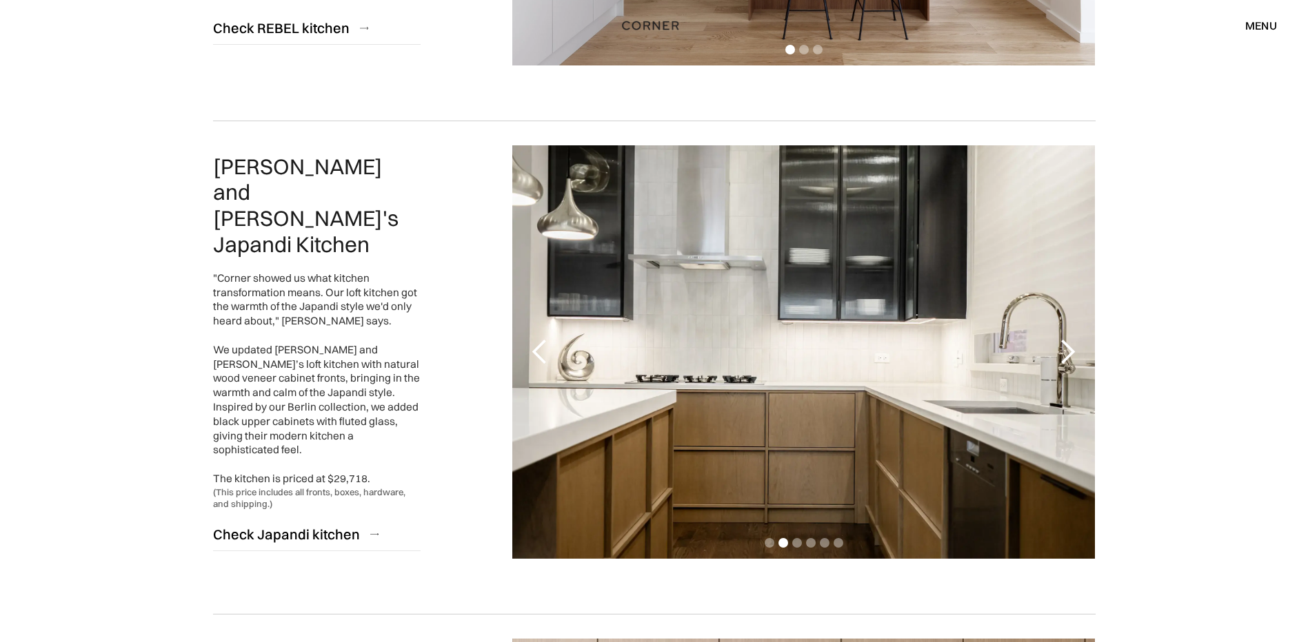
click at [1066, 345] on div "next slide" at bounding box center [1067, 352] width 28 height 28
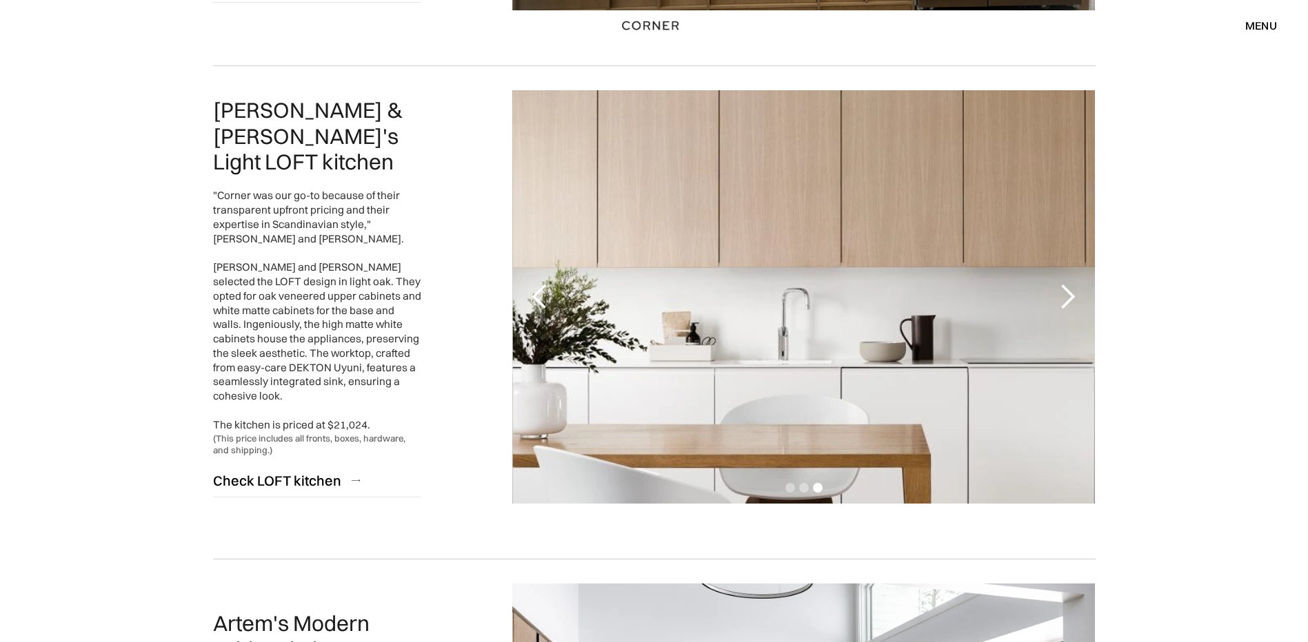
scroll to position [1034, 0]
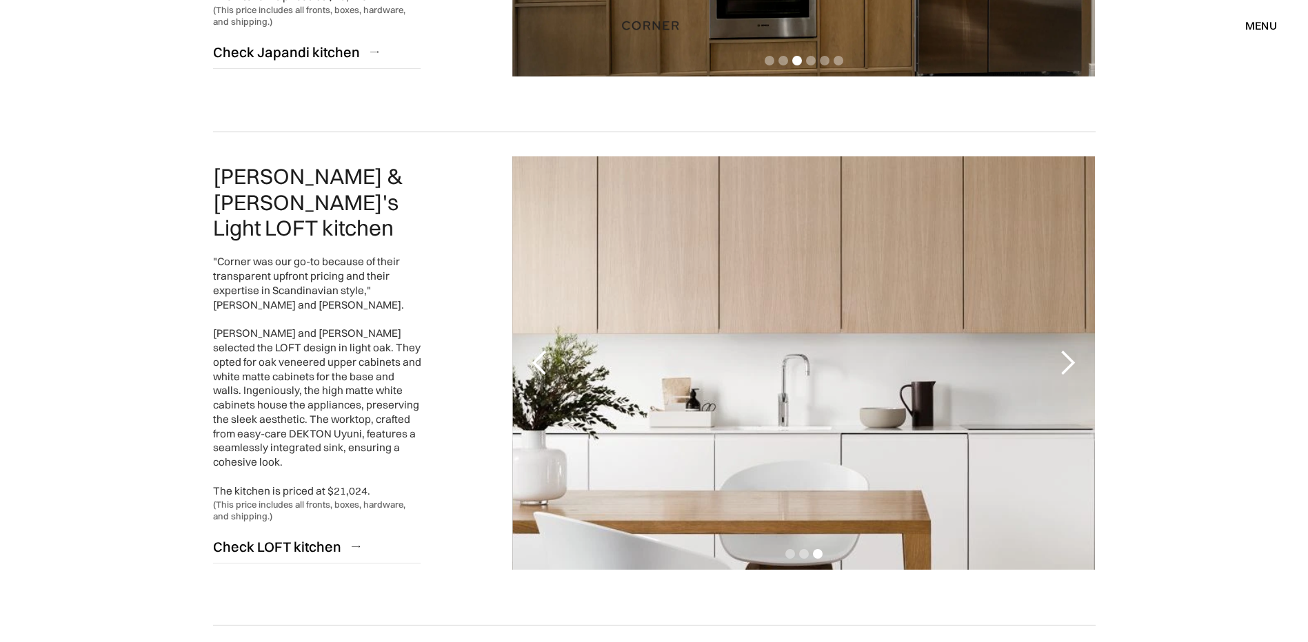
click at [1063, 359] on div "next slide" at bounding box center [1067, 363] width 28 height 28
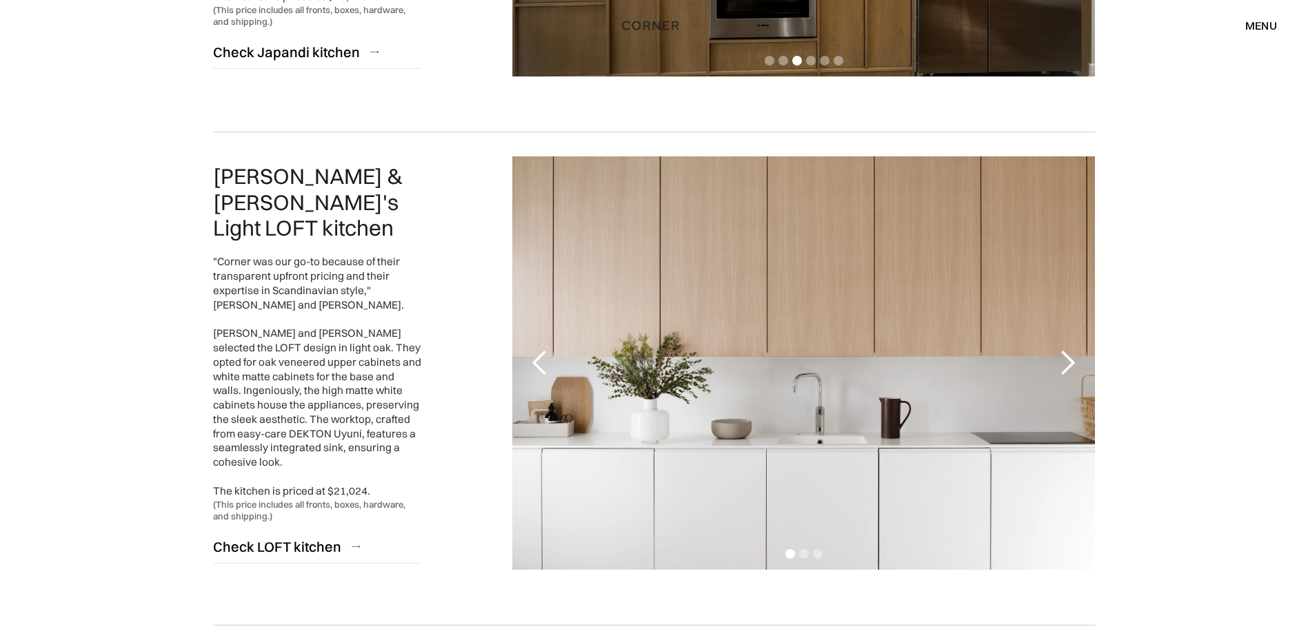
click at [1063, 359] on div "next slide" at bounding box center [1067, 363] width 28 height 28
